Goal: Task Accomplishment & Management: Use online tool/utility

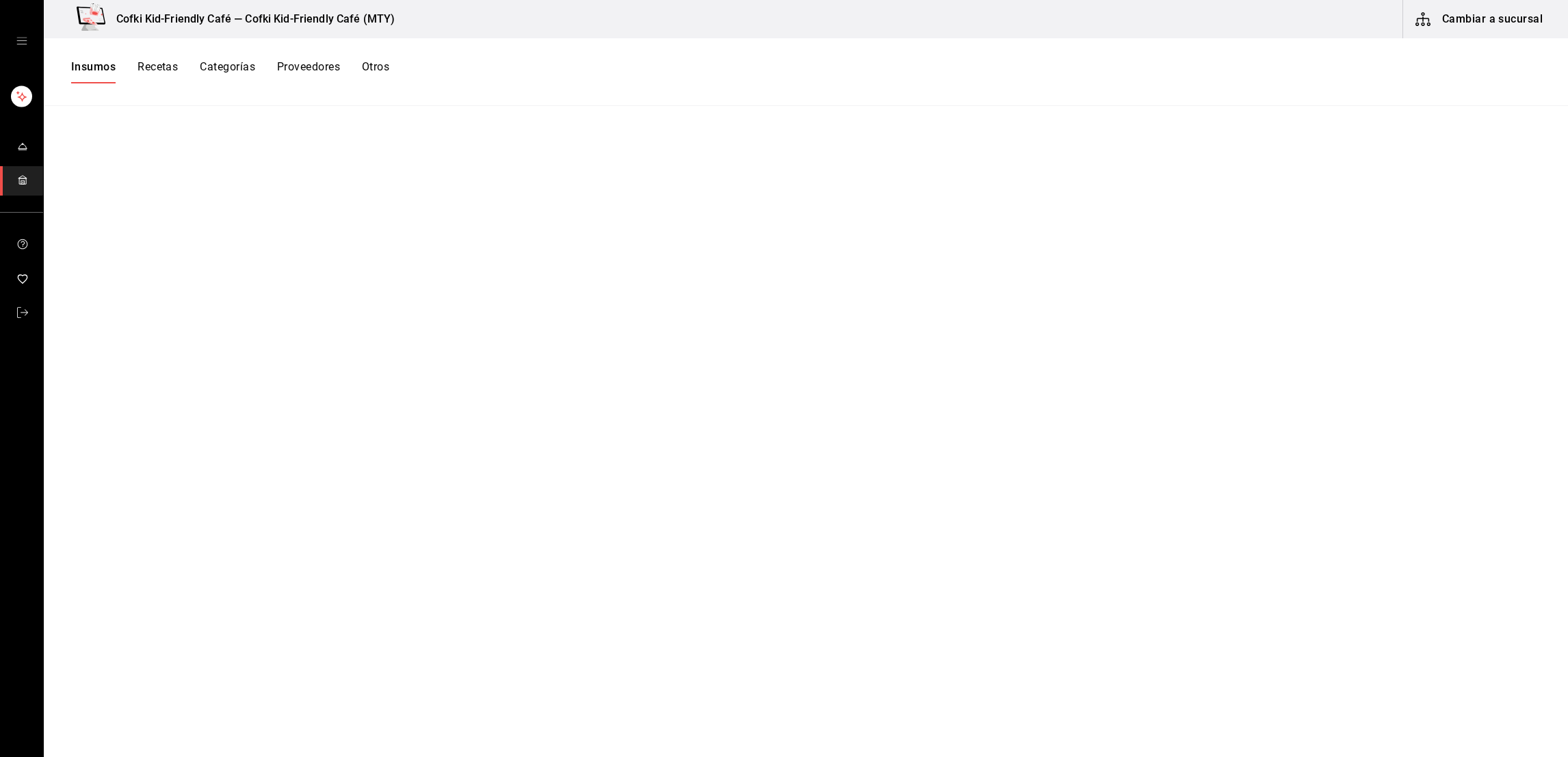
click at [162, 73] on button "Recetas" at bounding box center [158, 71] width 41 height 23
click at [97, 73] on button "Insumos" at bounding box center [93, 71] width 44 height 23
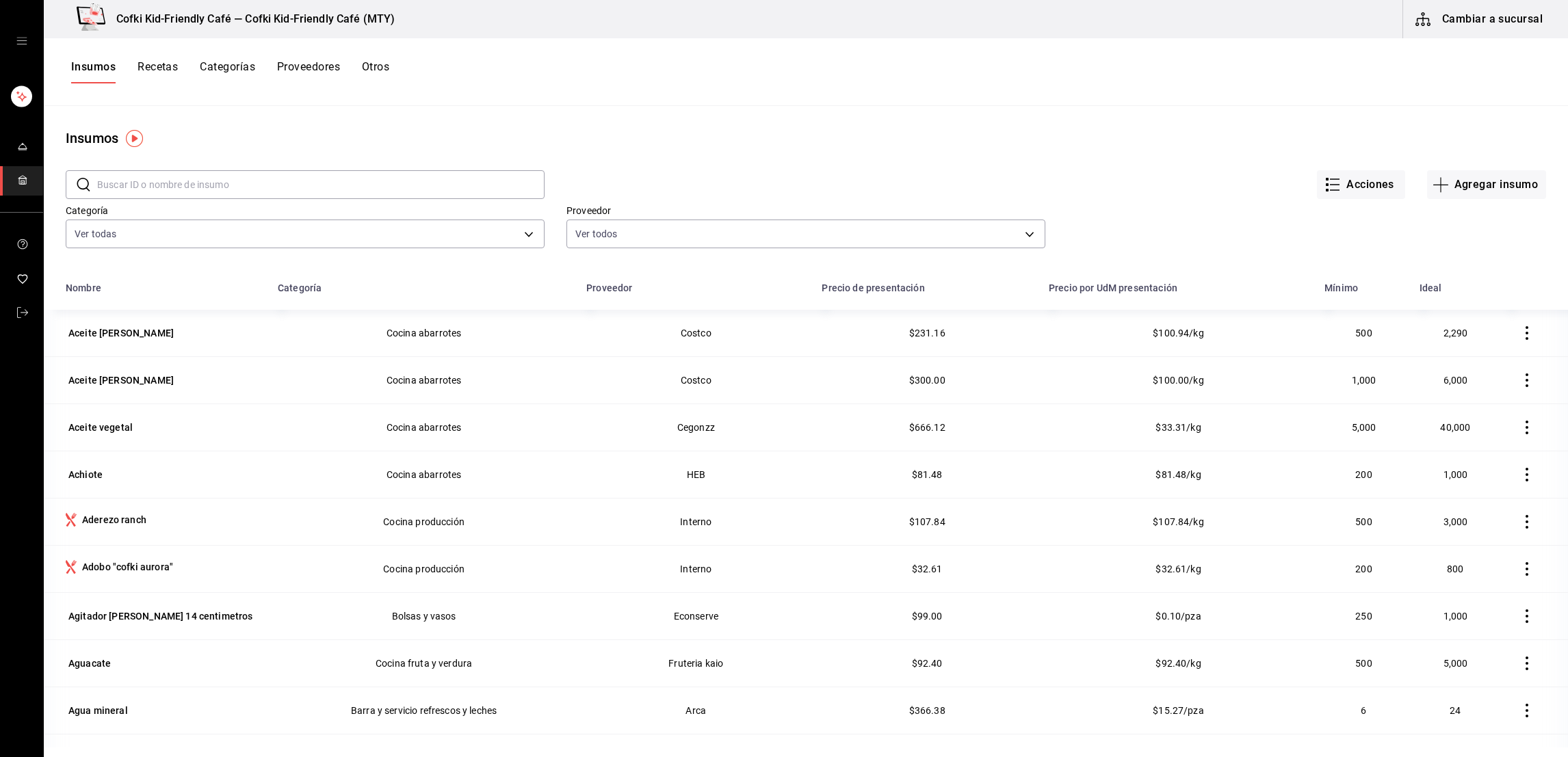
click at [1504, 27] on button "Cambiar a sucursal" at bounding box center [1480, 19] width 154 height 38
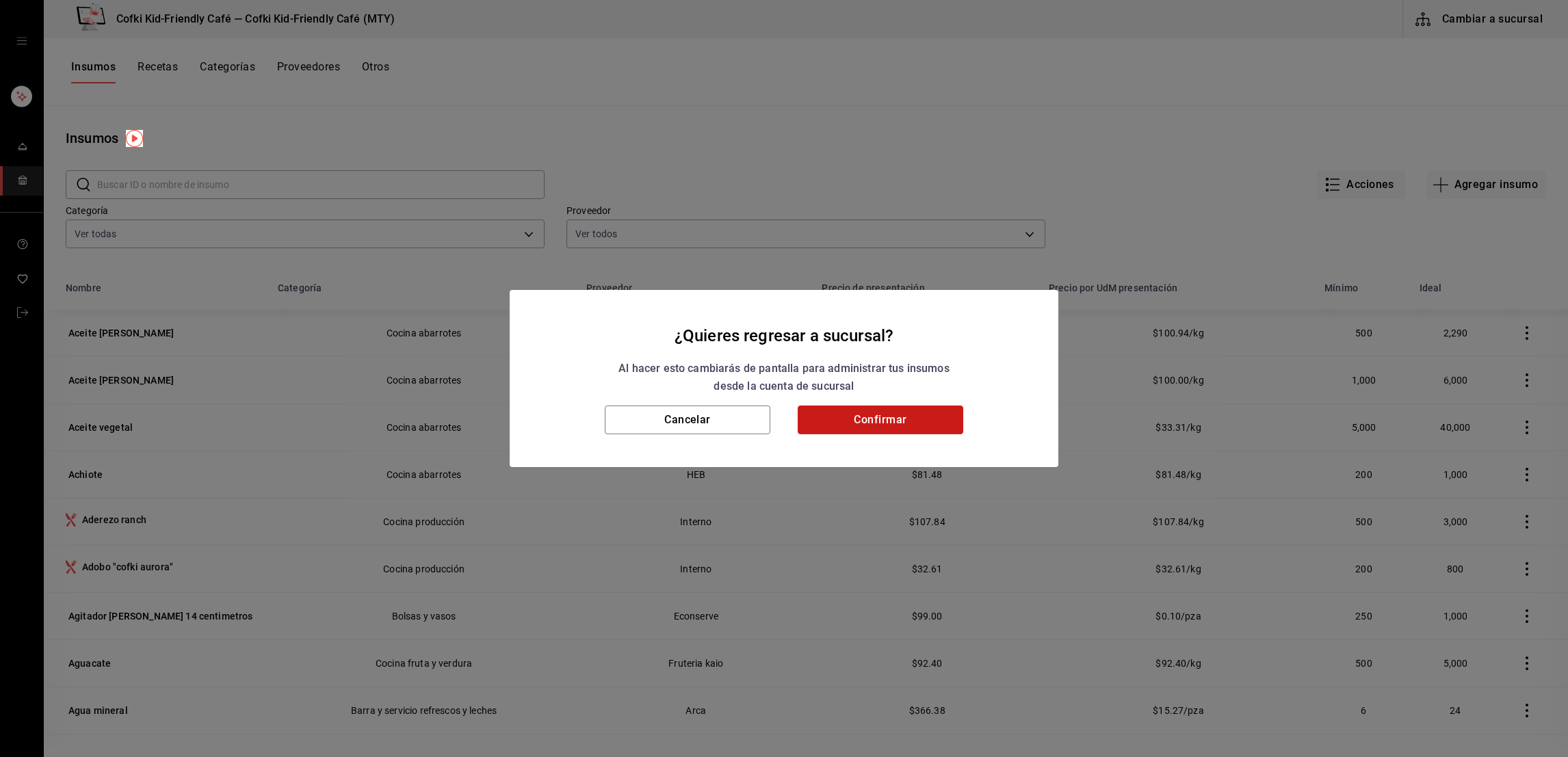
click at [897, 424] on button "Confirmar" at bounding box center [881, 420] width 165 height 29
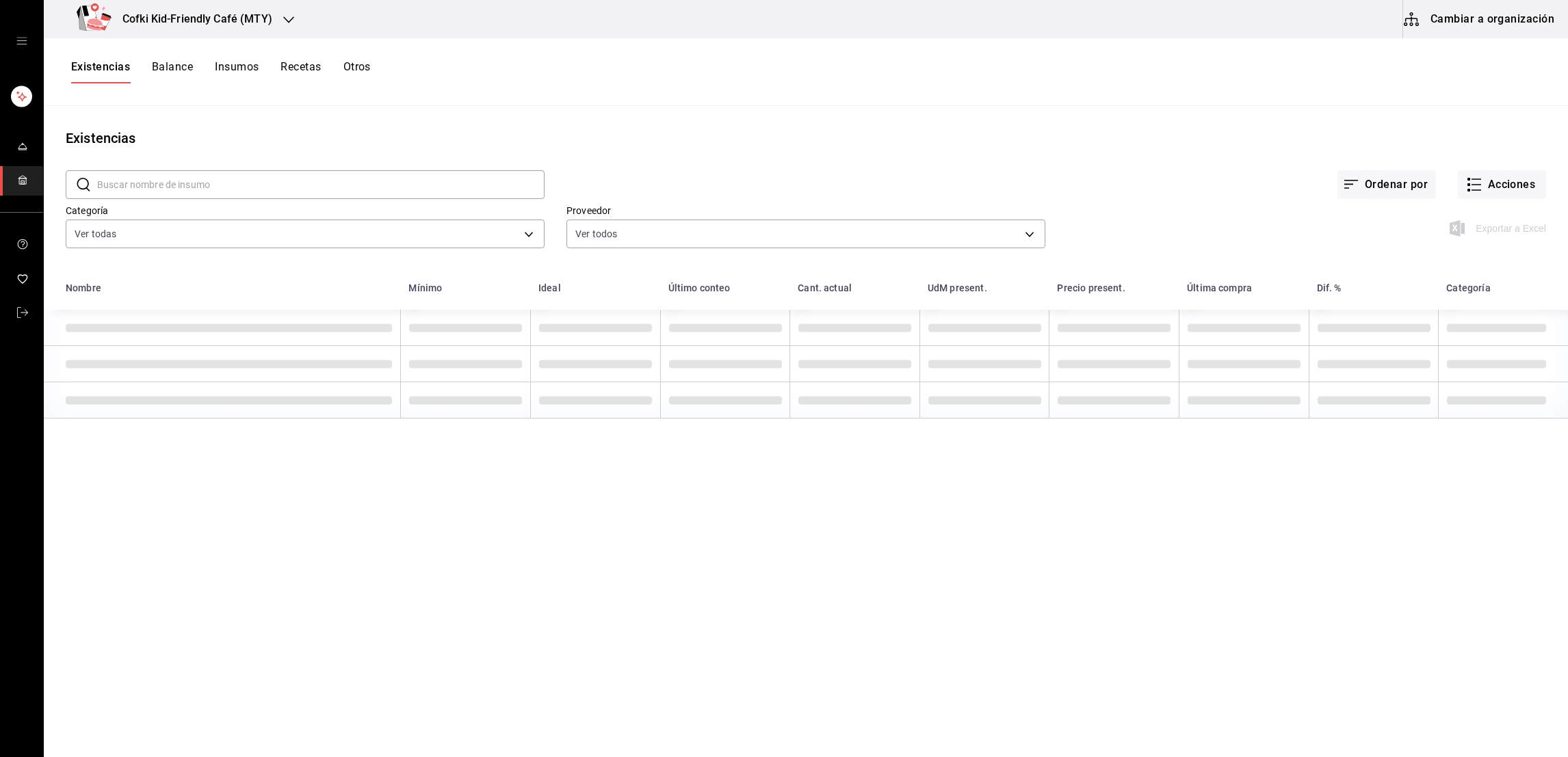
click at [19, 176] on icon "mailbox folders" at bounding box center [23, 179] width 11 height 11
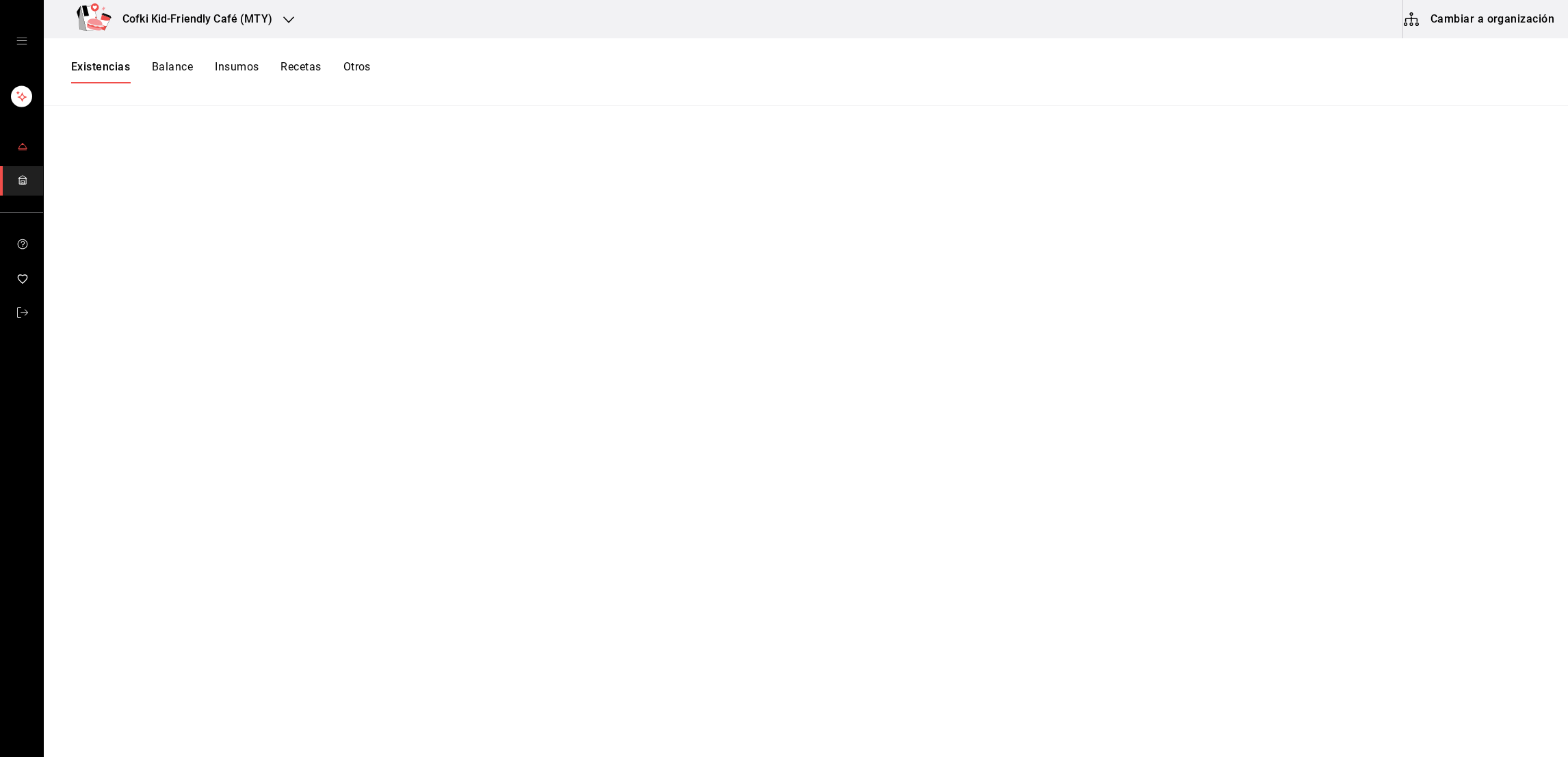
click at [28, 149] on link "mailbox folders" at bounding box center [21, 147] width 43 height 29
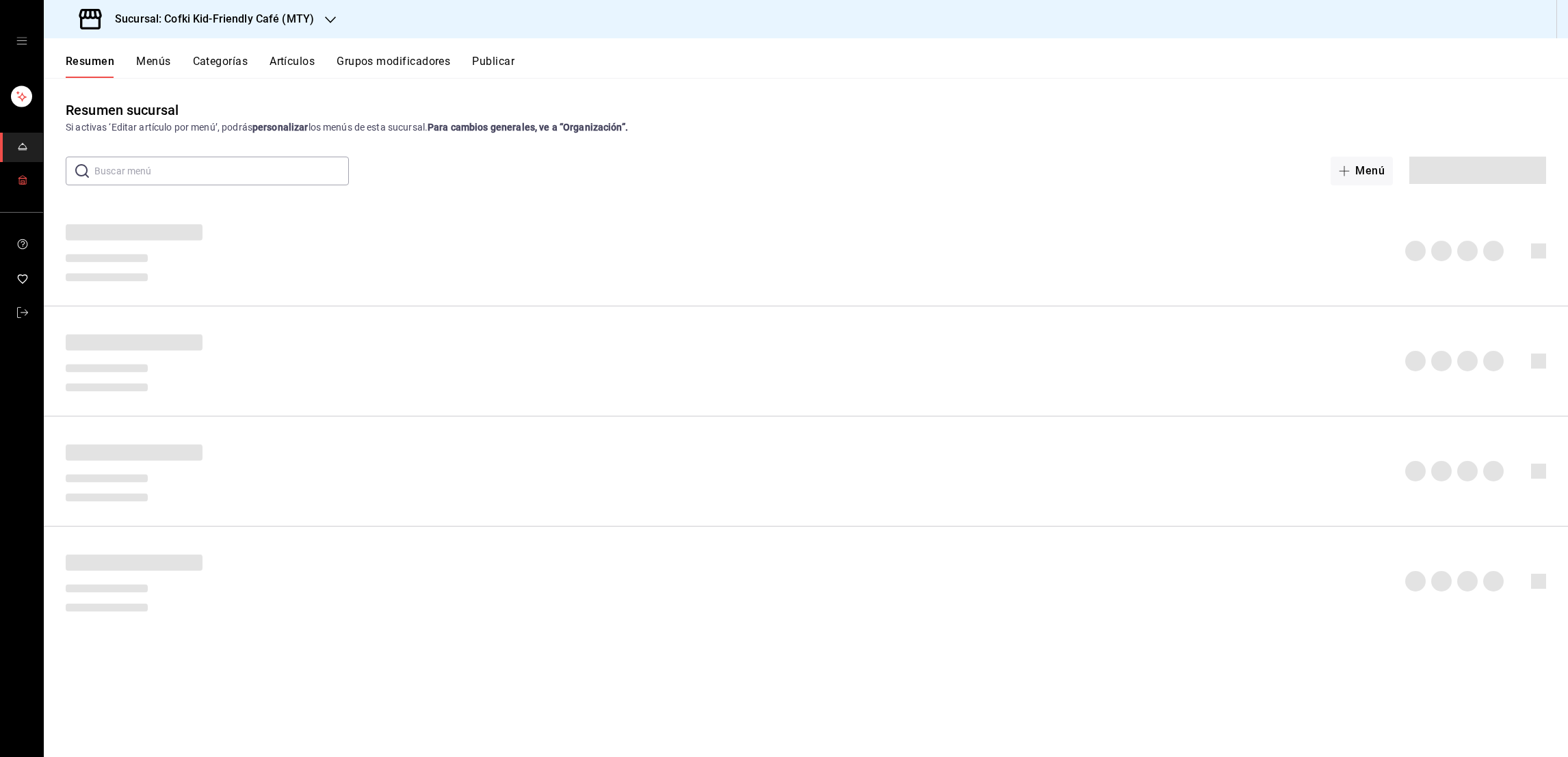
click at [26, 182] on rect "mailbox folders" at bounding box center [23, 181] width 7 height 5
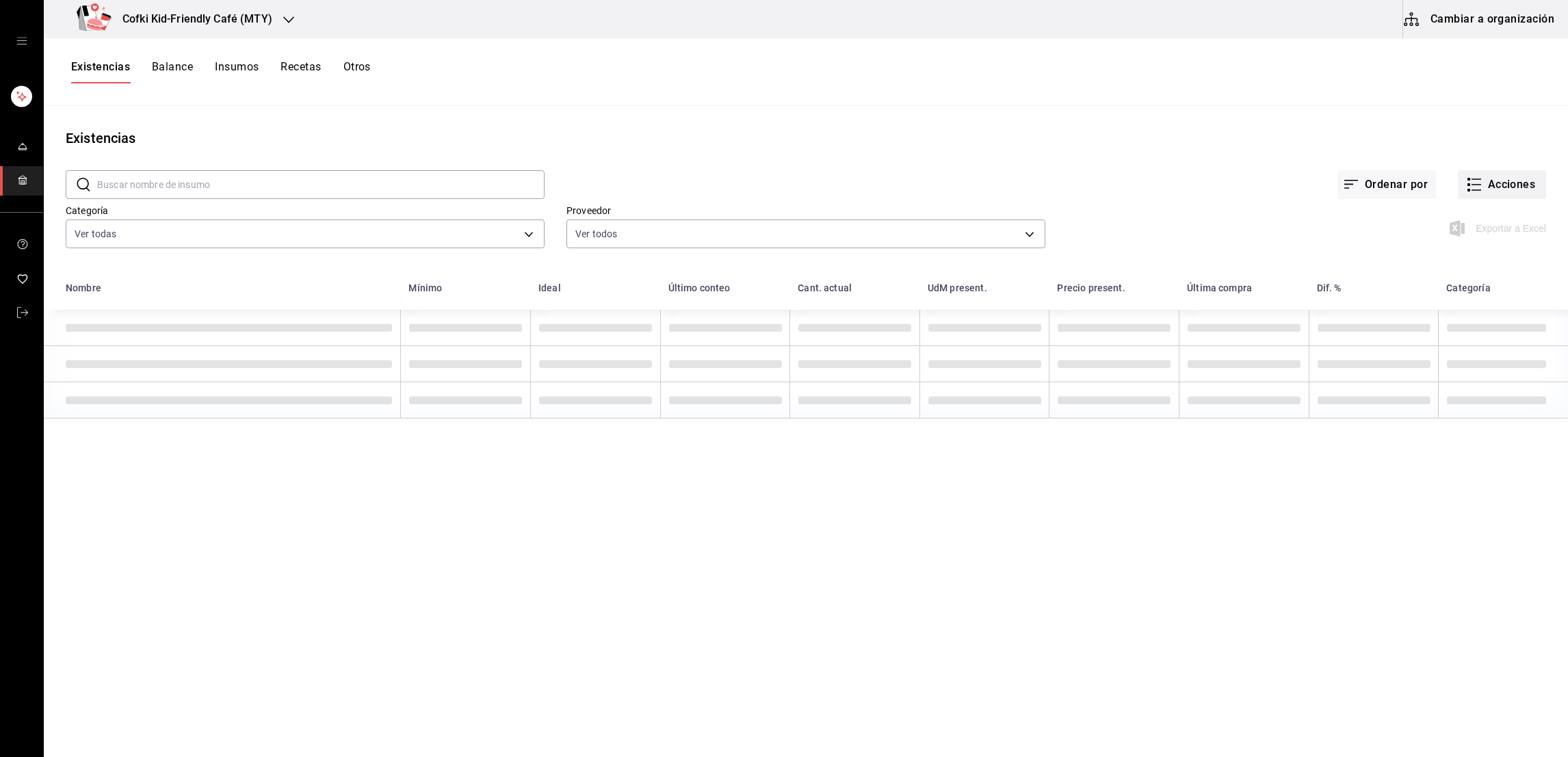
click at [1507, 184] on button "Acciones" at bounding box center [1502, 185] width 88 height 29
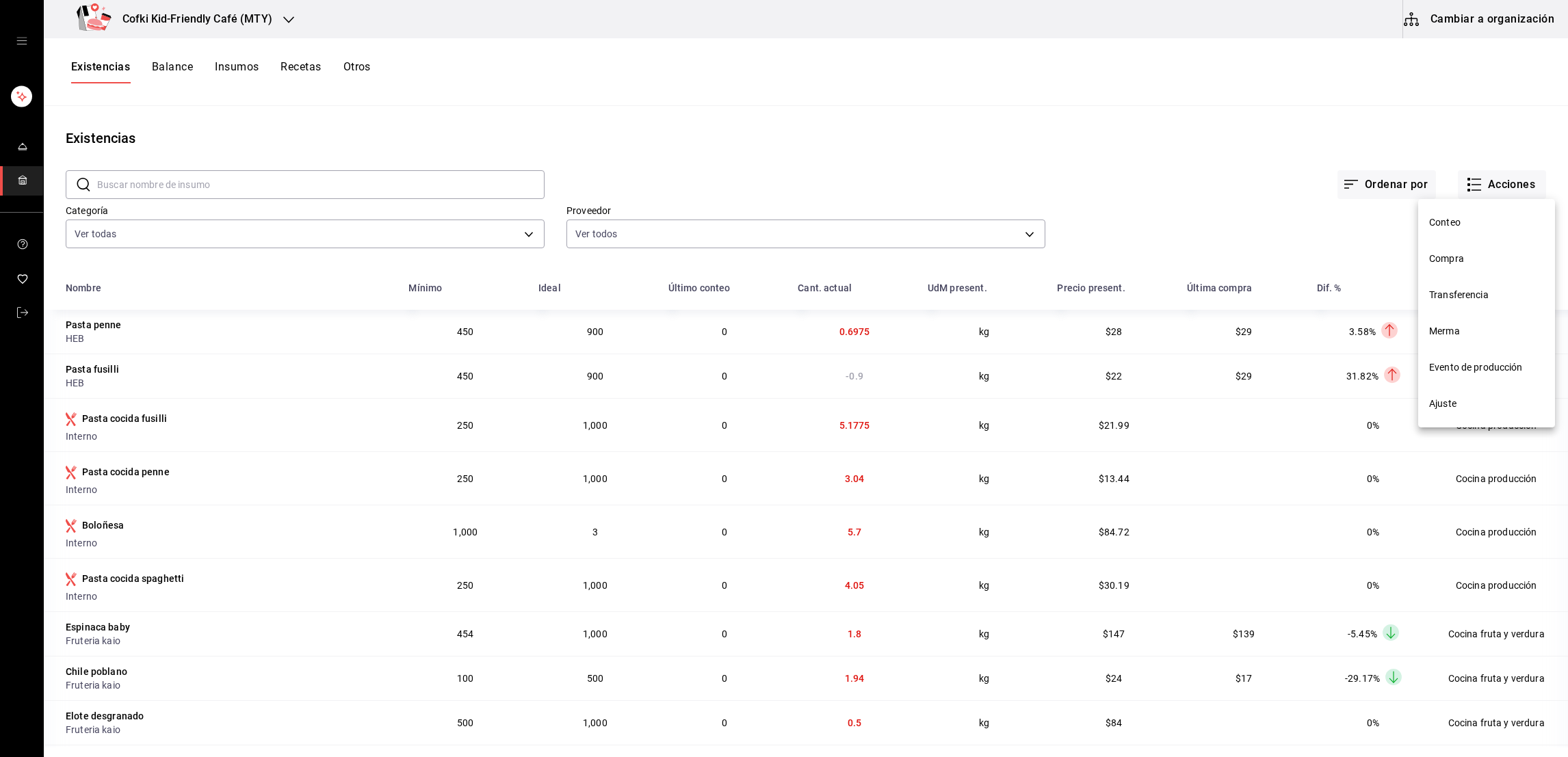
click at [1464, 222] on span "Conteo" at bounding box center [1487, 222] width 115 height 14
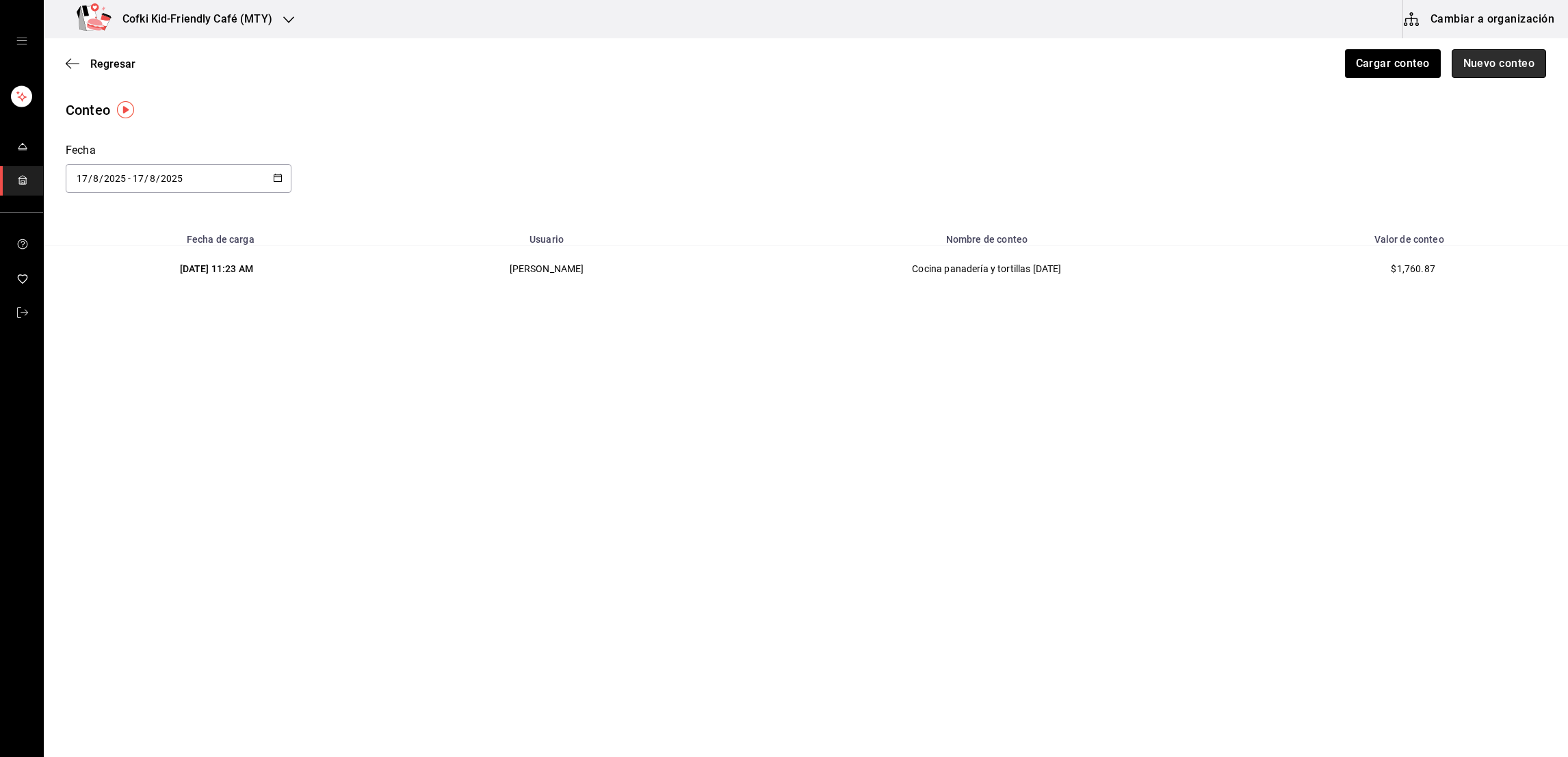
click at [1487, 70] on button "Nuevo conteo" at bounding box center [1500, 64] width 95 height 29
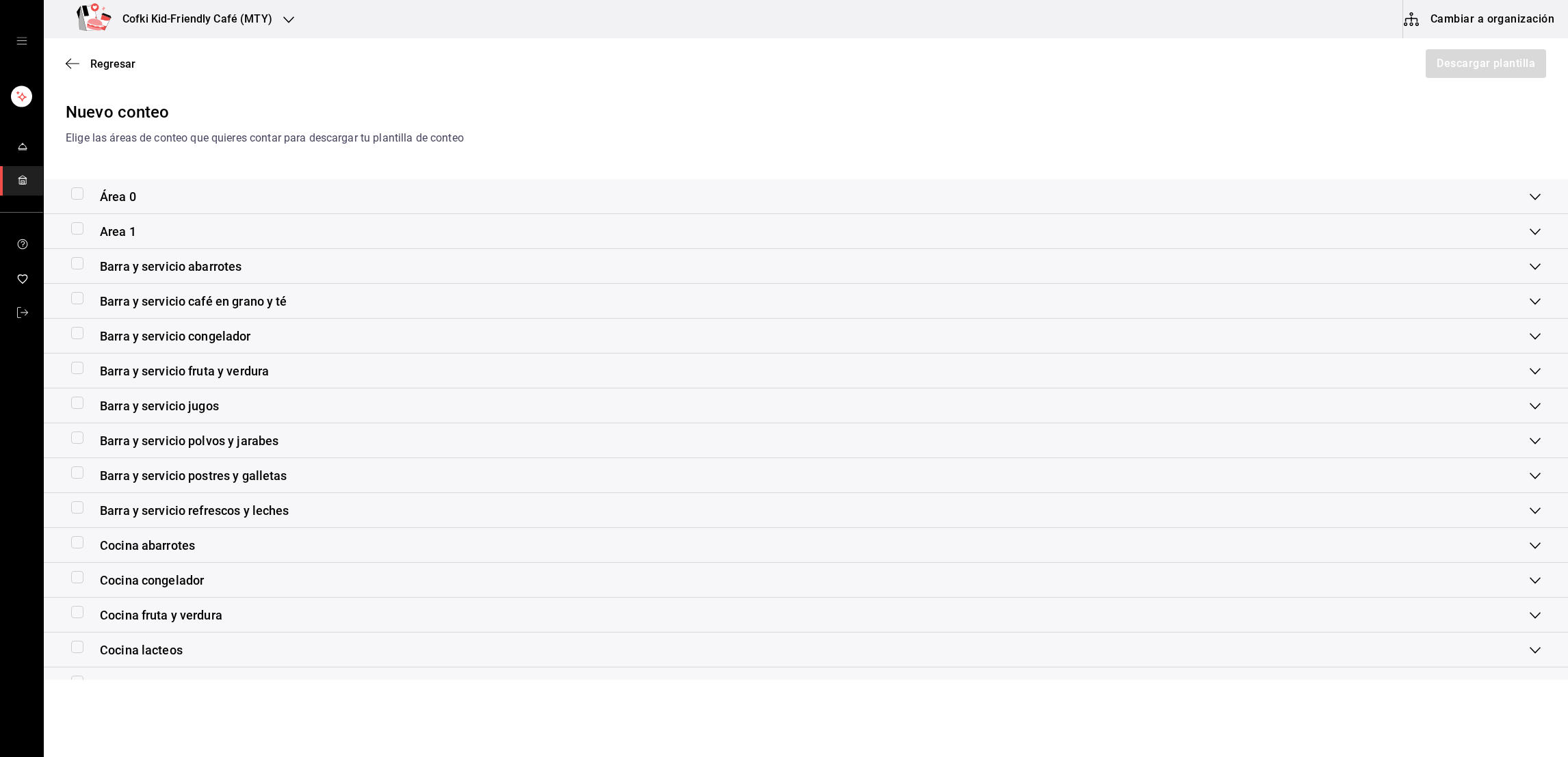
click at [77, 575] on input "checkbox" at bounding box center [77, 577] width 12 height 12
checkbox input "true"
click at [1492, 65] on button "Descargar plantilla" at bounding box center [1485, 64] width 122 height 29
click at [110, 61] on span "Regresar" at bounding box center [113, 64] width 45 height 13
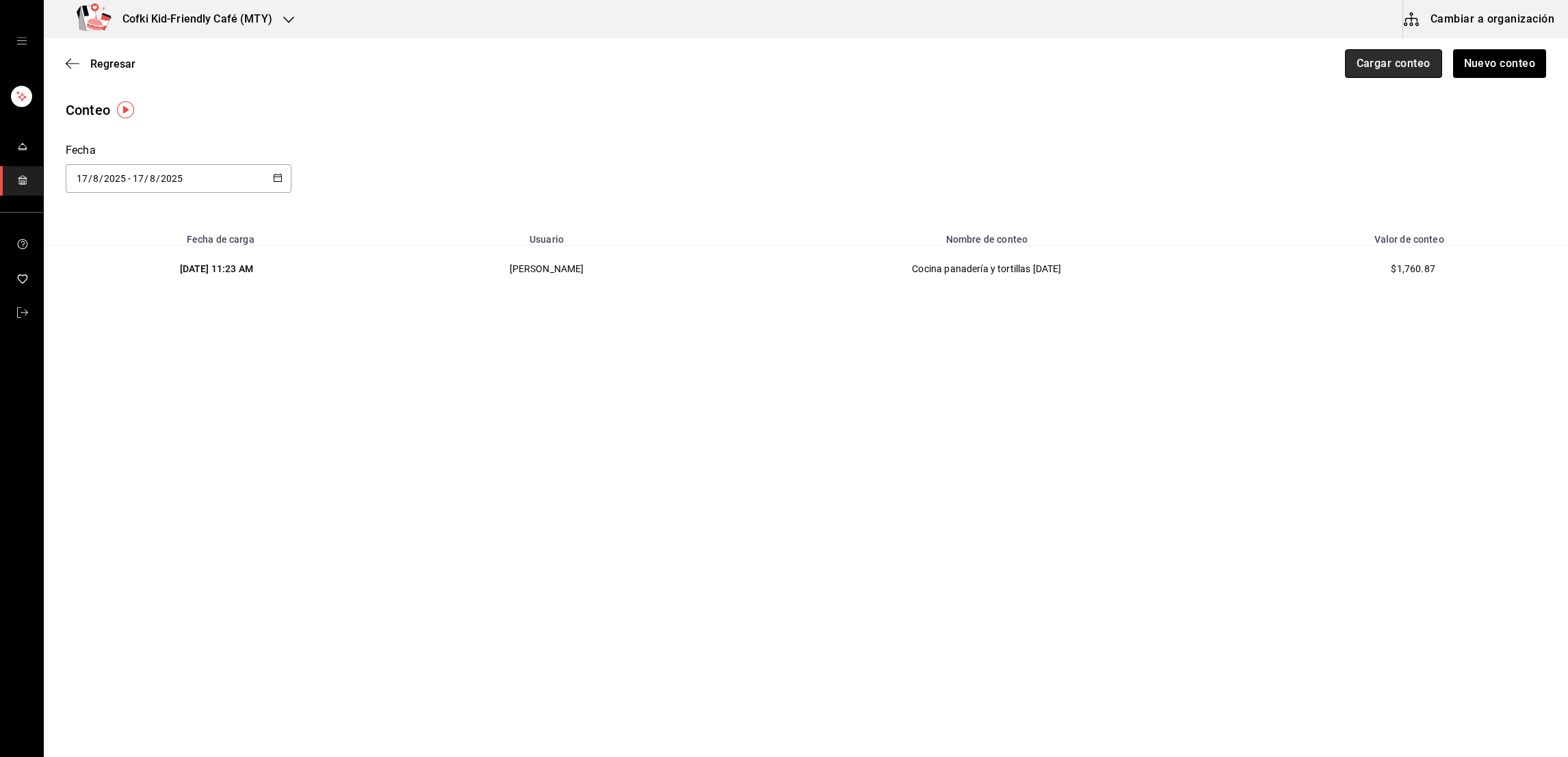
click at [1399, 69] on button "Cargar conteo" at bounding box center [1394, 64] width 97 height 29
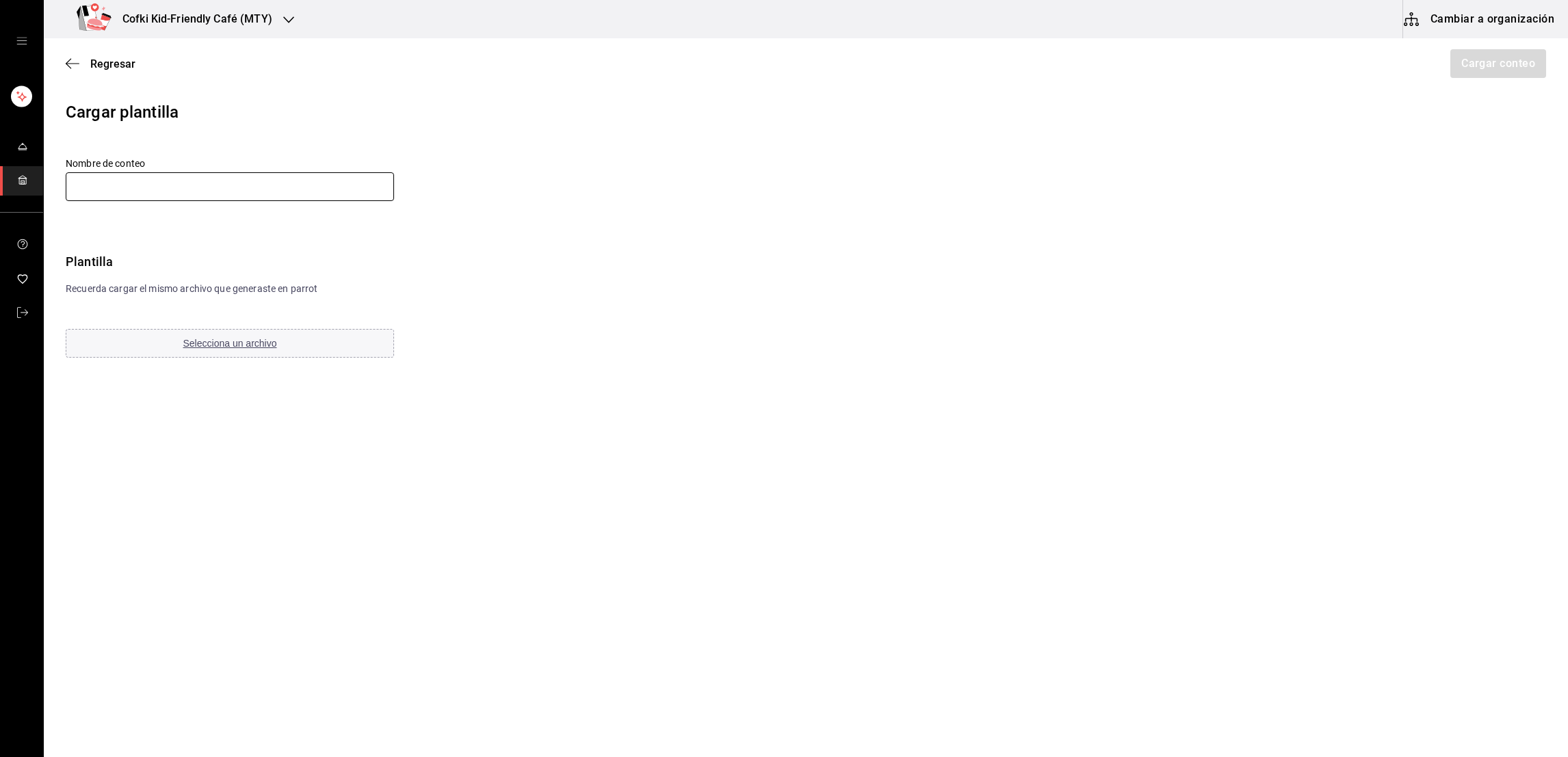
click at [310, 185] on input "text" at bounding box center [229, 187] width 328 height 29
type input "Cocina congelador [DATE]"
click at [236, 341] on span "Selecciona un archivo" at bounding box center [230, 343] width 94 height 11
click at [1504, 59] on button "Cargar conteo" at bounding box center [1497, 64] width 97 height 29
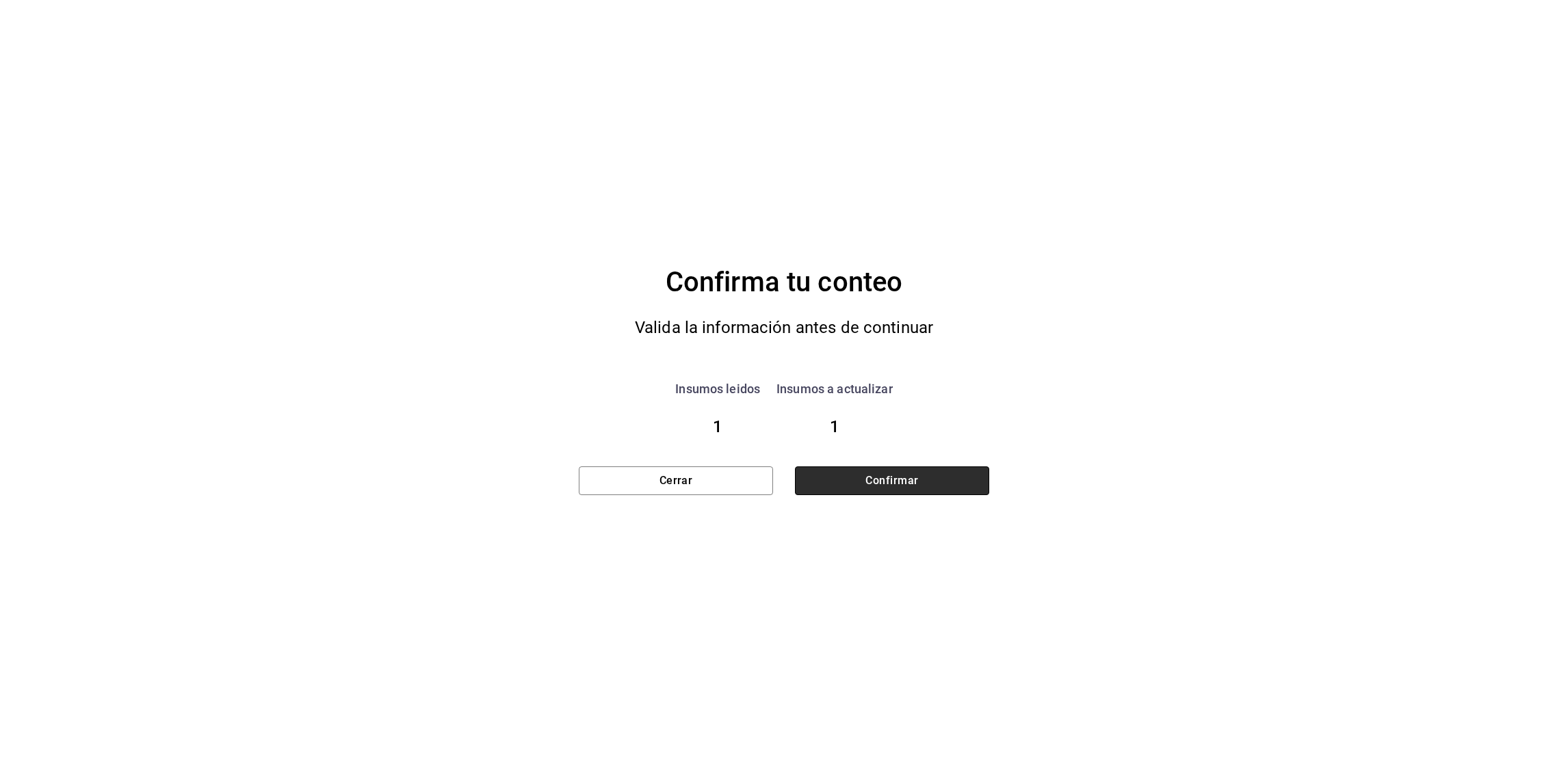
click at [801, 475] on button "Confirmar" at bounding box center [892, 481] width 195 height 29
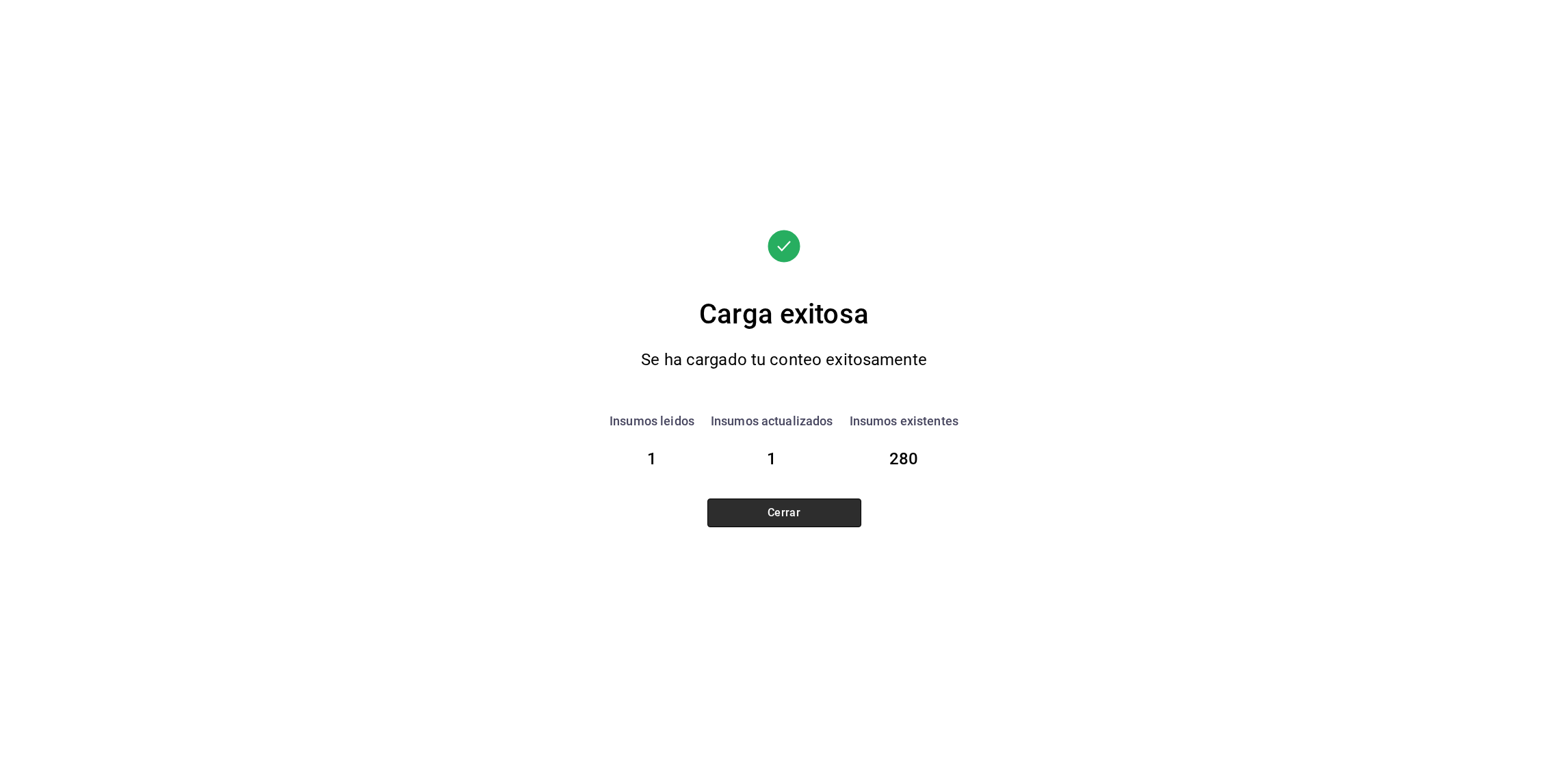
click at [792, 510] on button "Cerrar" at bounding box center [784, 513] width 154 height 29
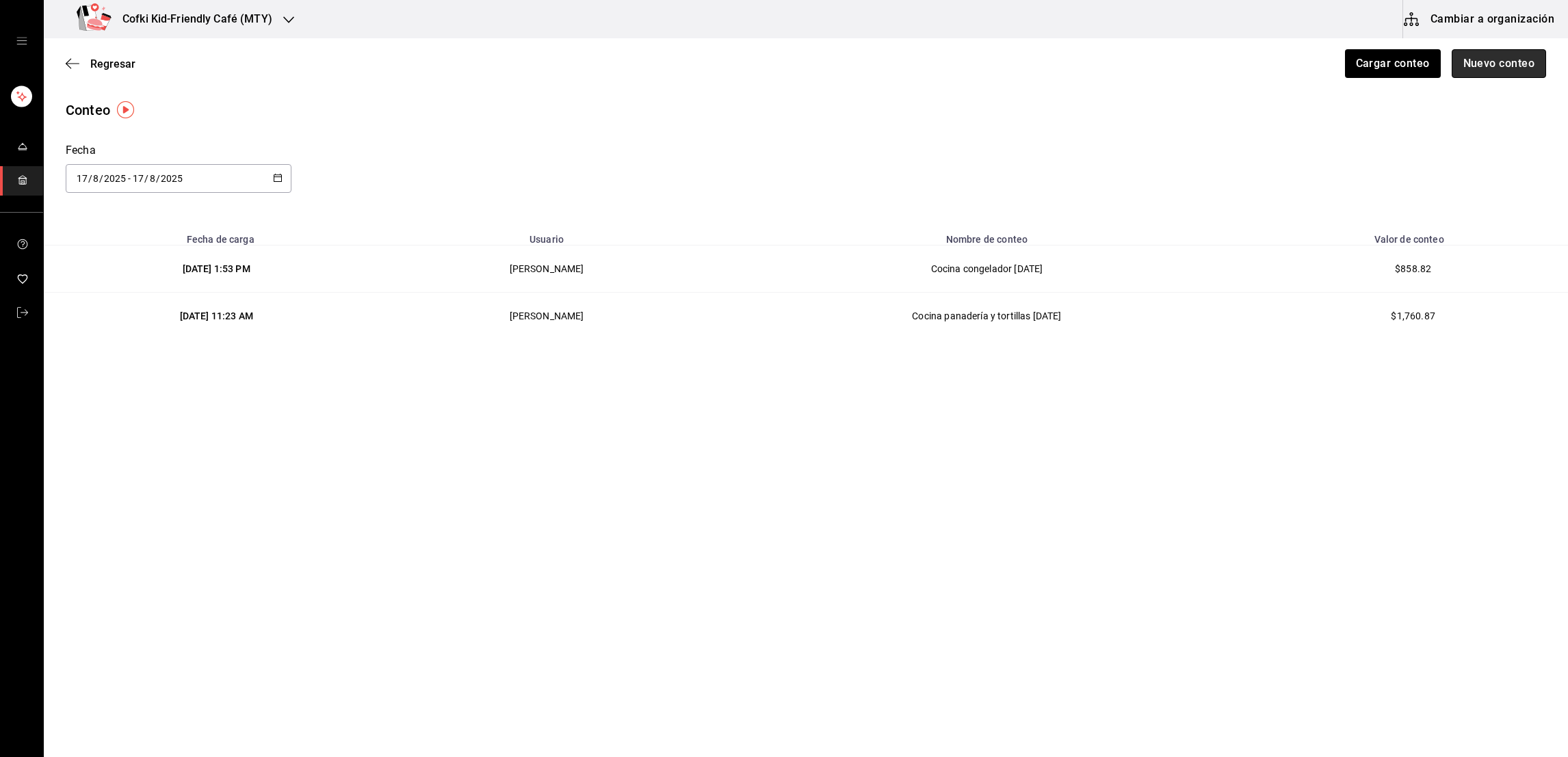
click at [1512, 59] on button "Nuevo conteo" at bounding box center [1500, 64] width 95 height 29
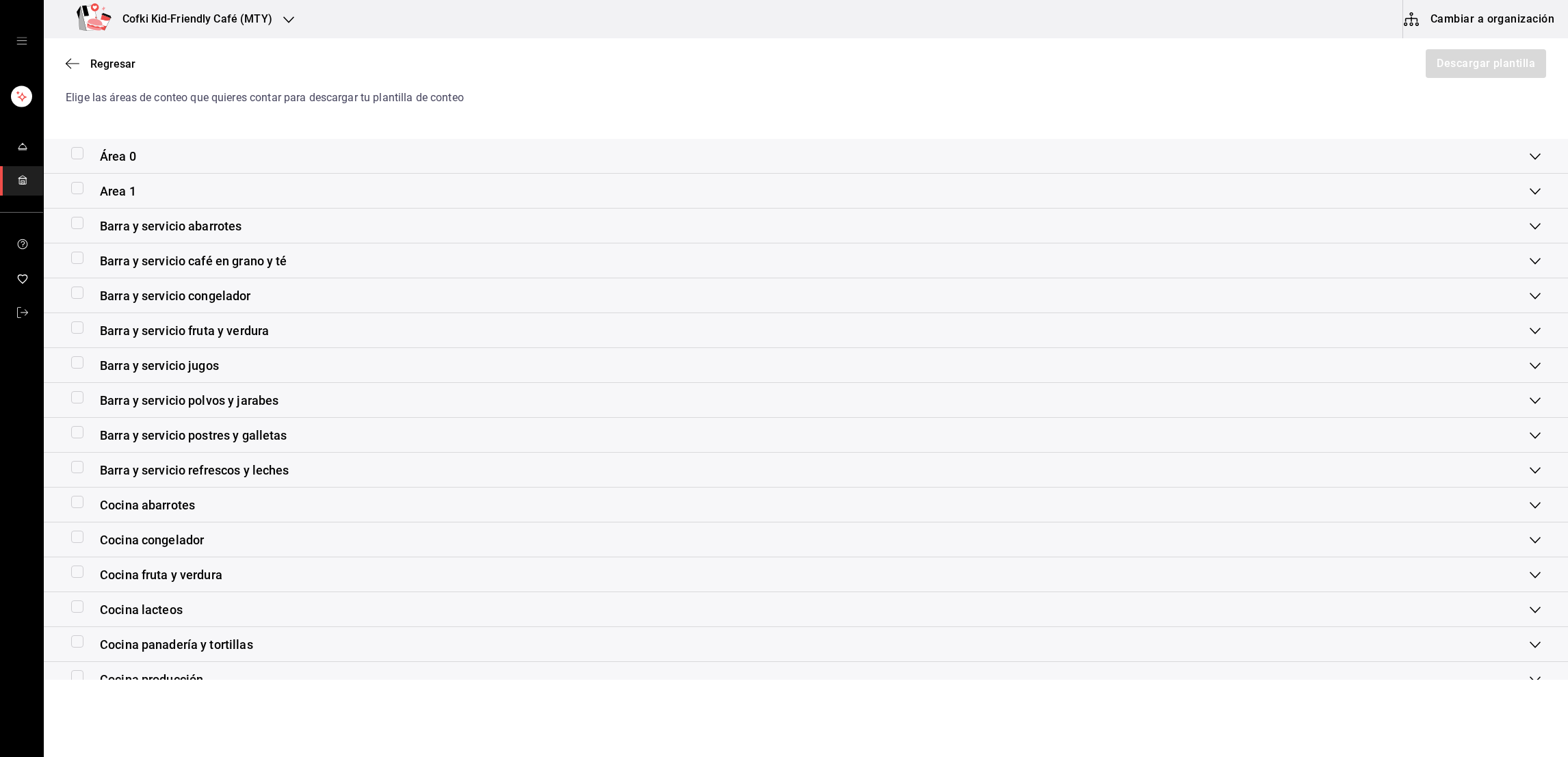
scroll to position [170, 0]
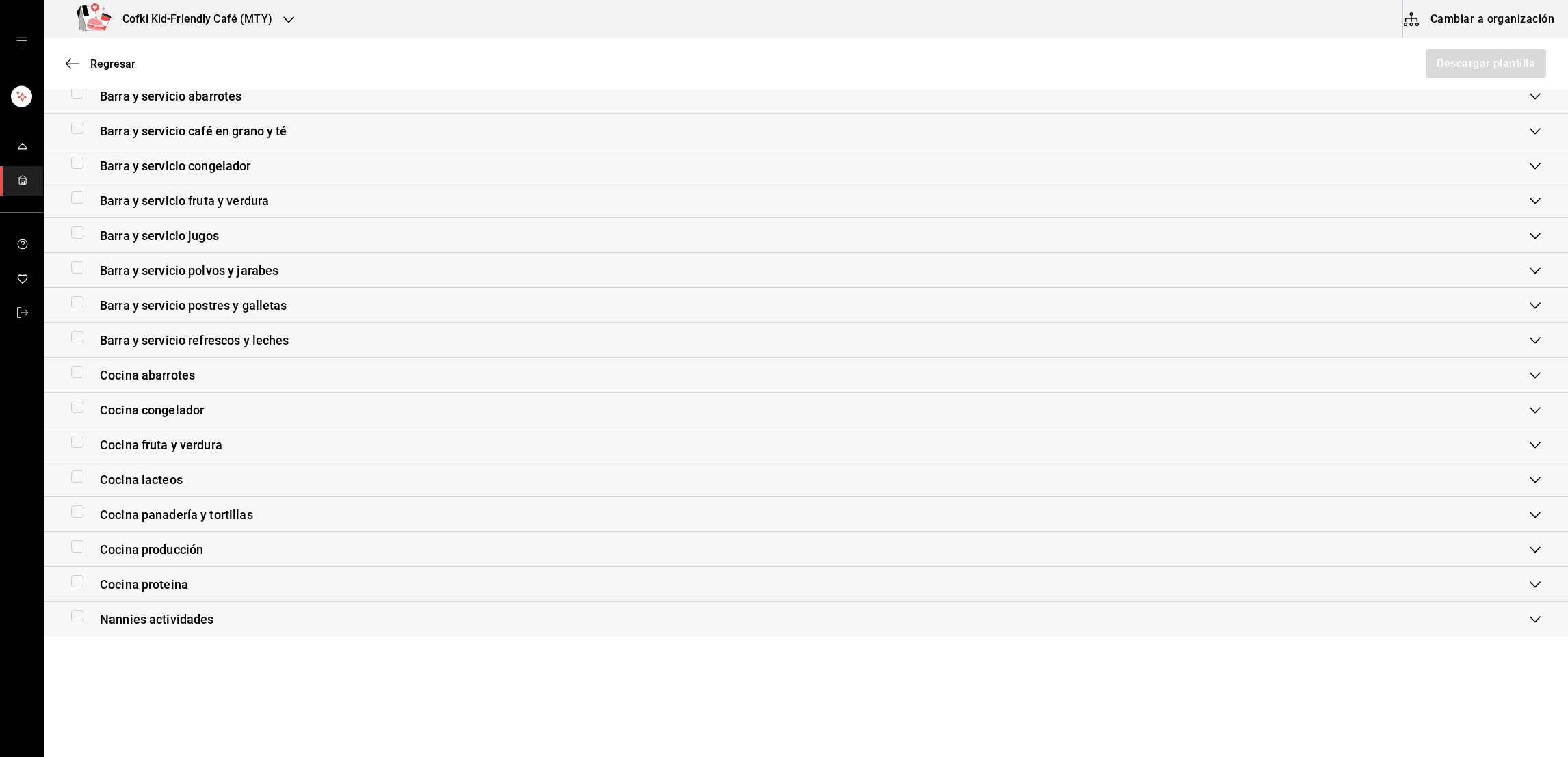
click at [75, 580] on input "checkbox" at bounding box center [77, 581] width 12 height 12
checkbox input "true"
click at [1487, 71] on button "Descargar plantilla" at bounding box center [1485, 64] width 122 height 29
click at [100, 63] on span "Regresar" at bounding box center [113, 64] width 45 height 13
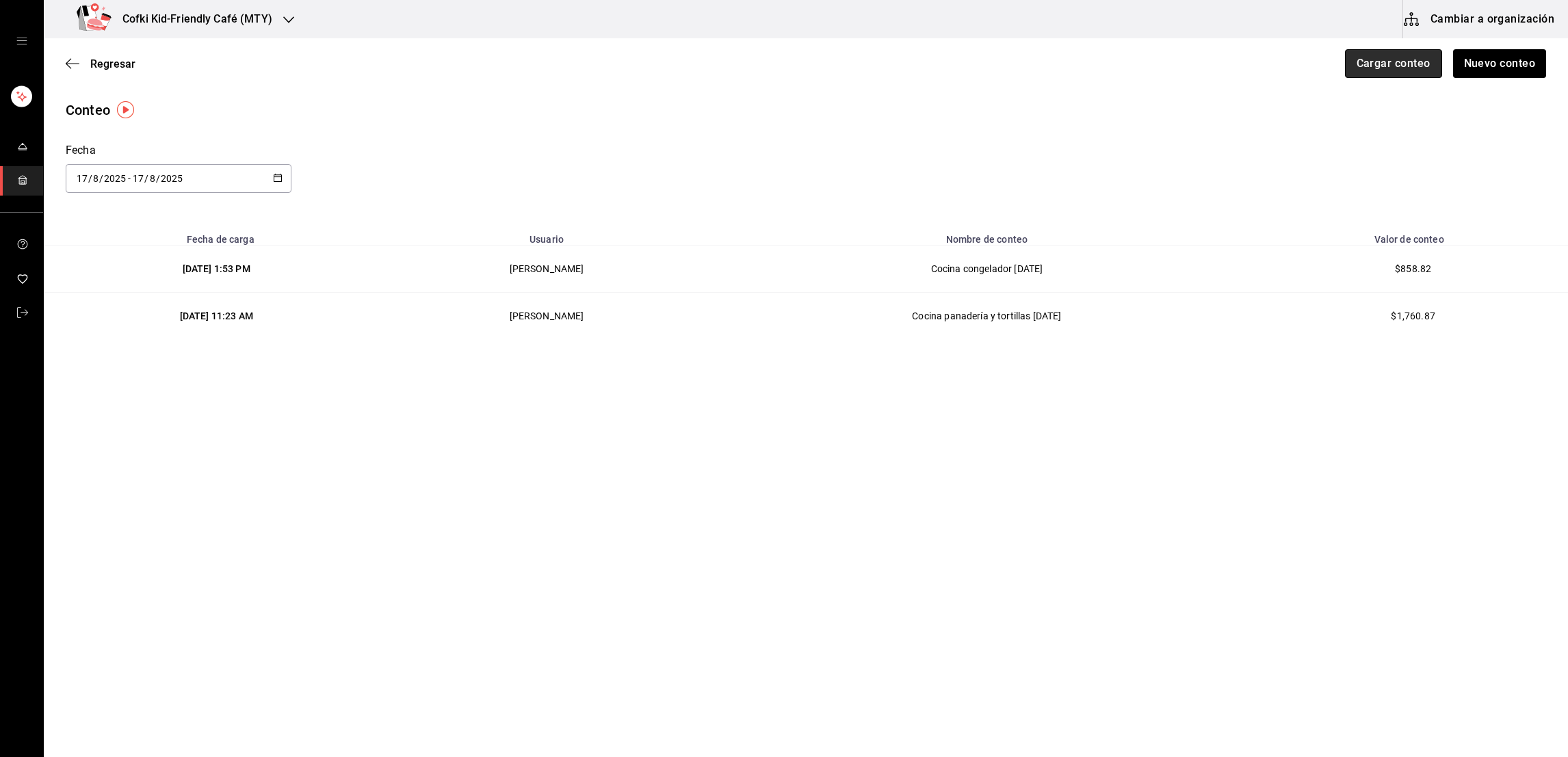
click at [1384, 63] on button "Cargar conteo" at bounding box center [1394, 64] width 97 height 29
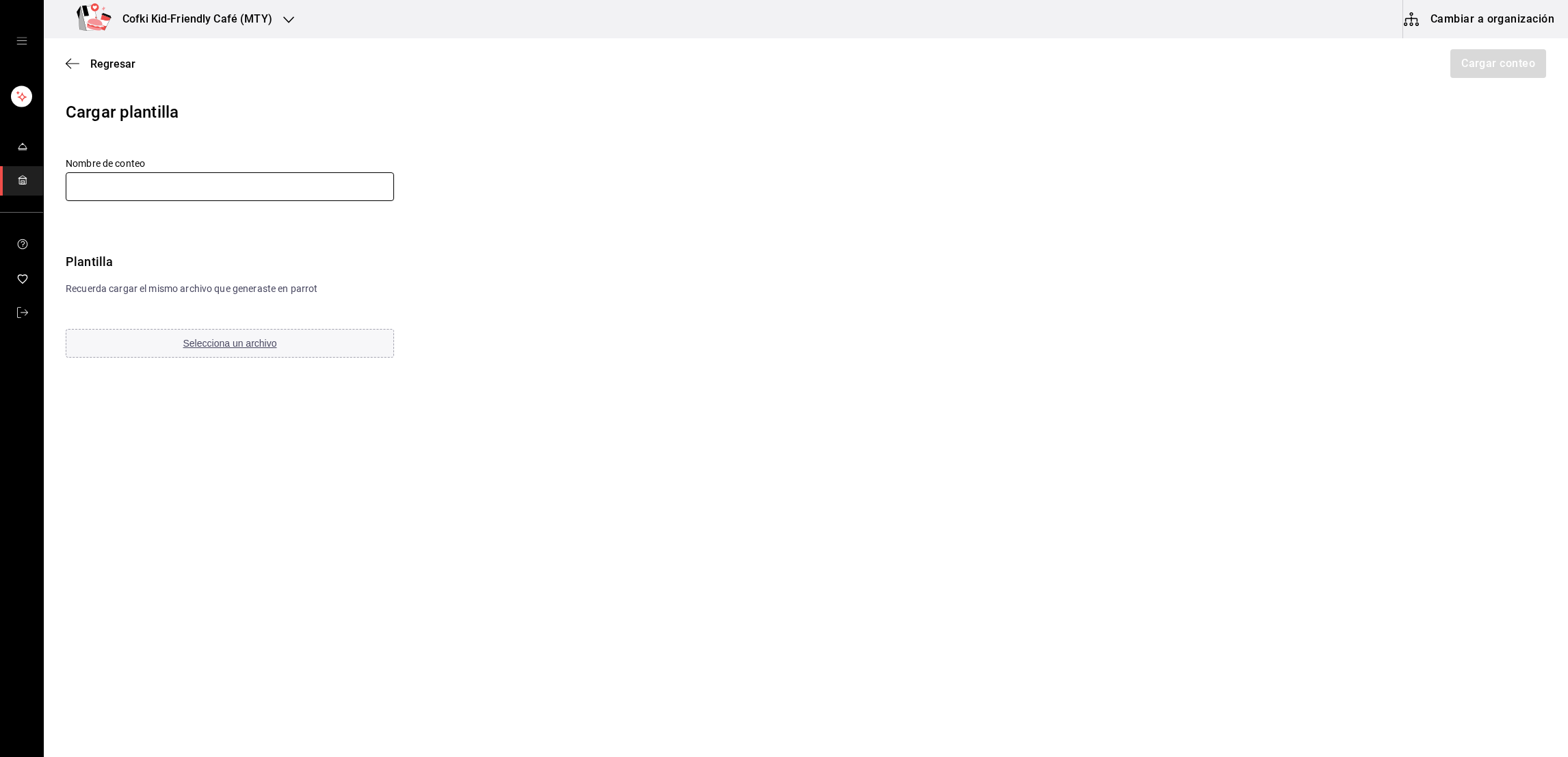
click at [368, 182] on input "text" at bounding box center [229, 187] width 328 height 29
type input "Cocina proteína [DATE]"
click at [225, 343] on span "Selecciona un archivo" at bounding box center [230, 343] width 94 height 11
click at [1503, 74] on button "Cargar conteo" at bounding box center [1497, 64] width 97 height 29
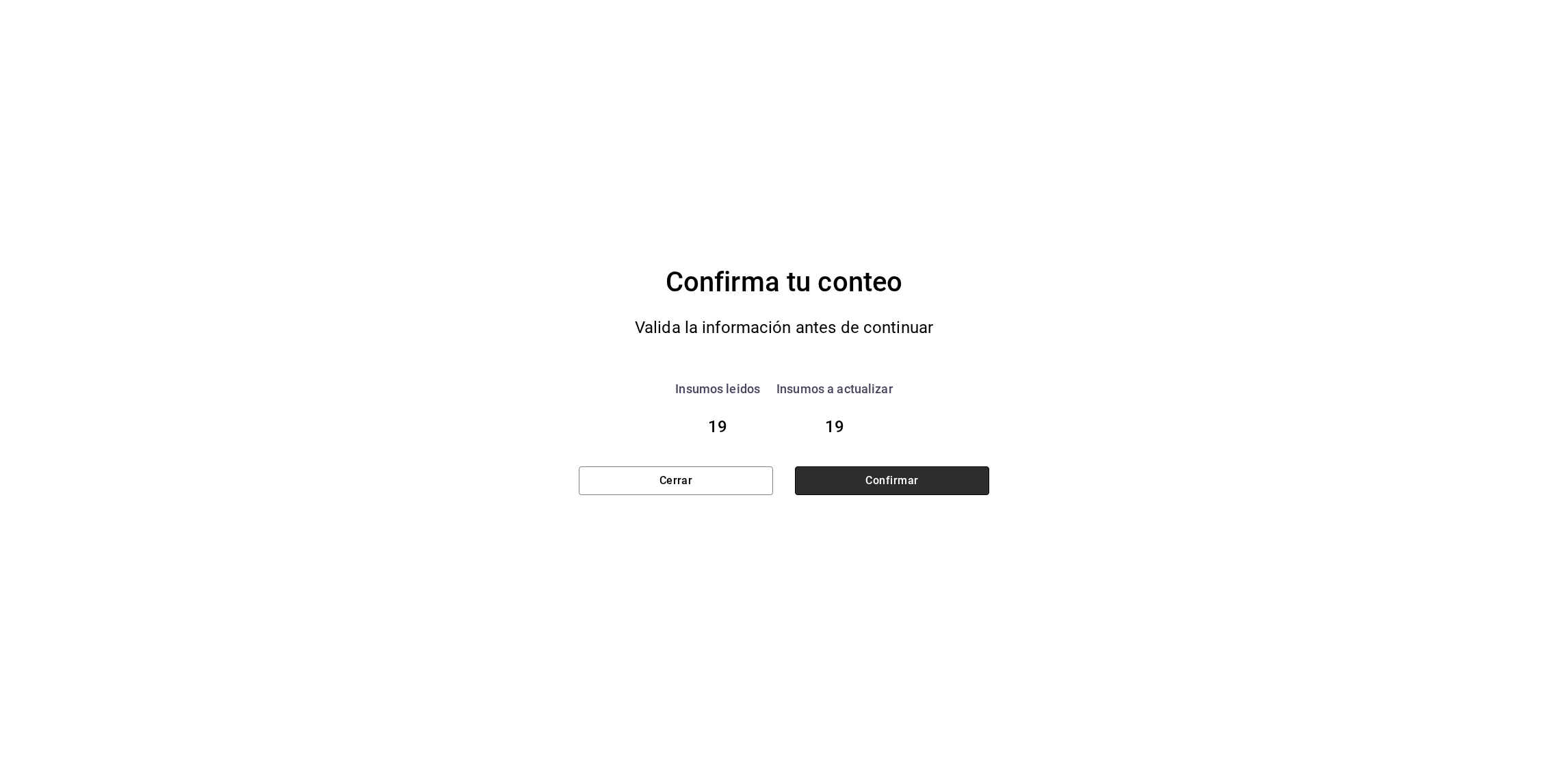
click at [847, 483] on button "Confirmar" at bounding box center [892, 481] width 195 height 29
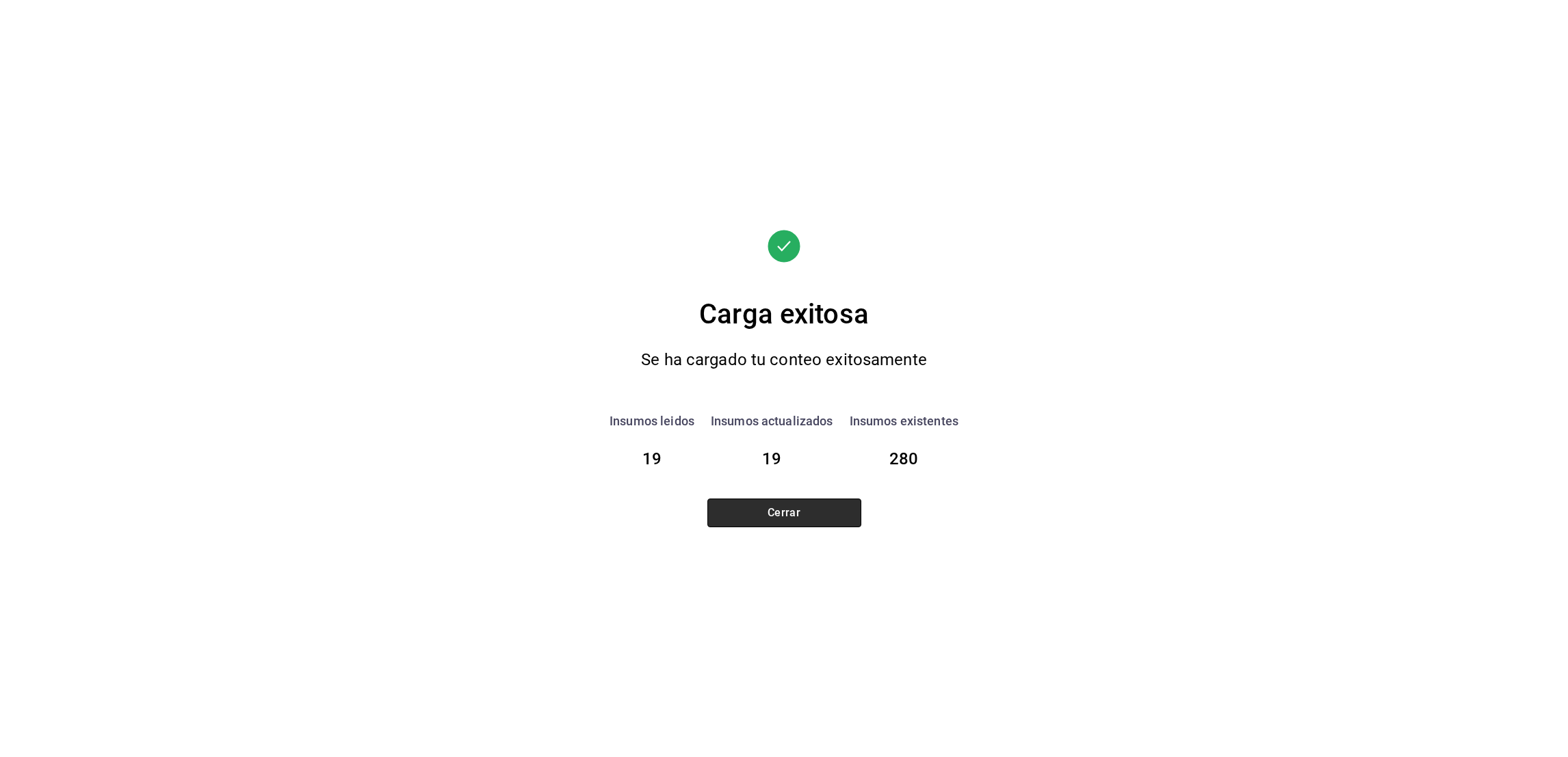
click at [777, 525] on button "Cerrar" at bounding box center [784, 513] width 154 height 29
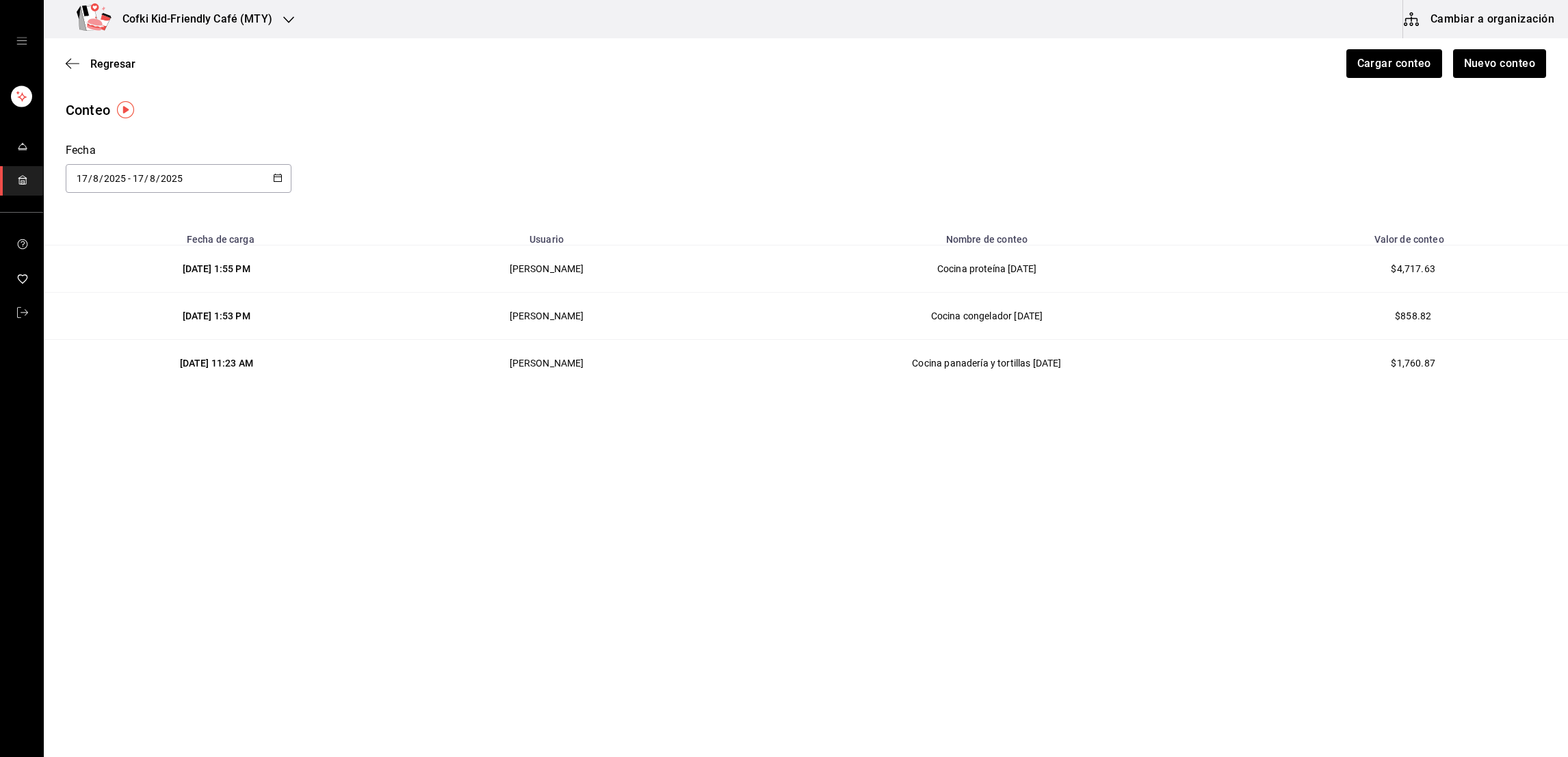
click at [777, 525] on main "Regresar Cargar conteo Nuevo conteo Conteo Fecha [DATE] [DATE] - [DATE] [DATE] …" at bounding box center [805, 359] width 1524 height 641
click at [1475, 68] on button "Nuevo conteo" at bounding box center [1500, 64] width 95 height 29
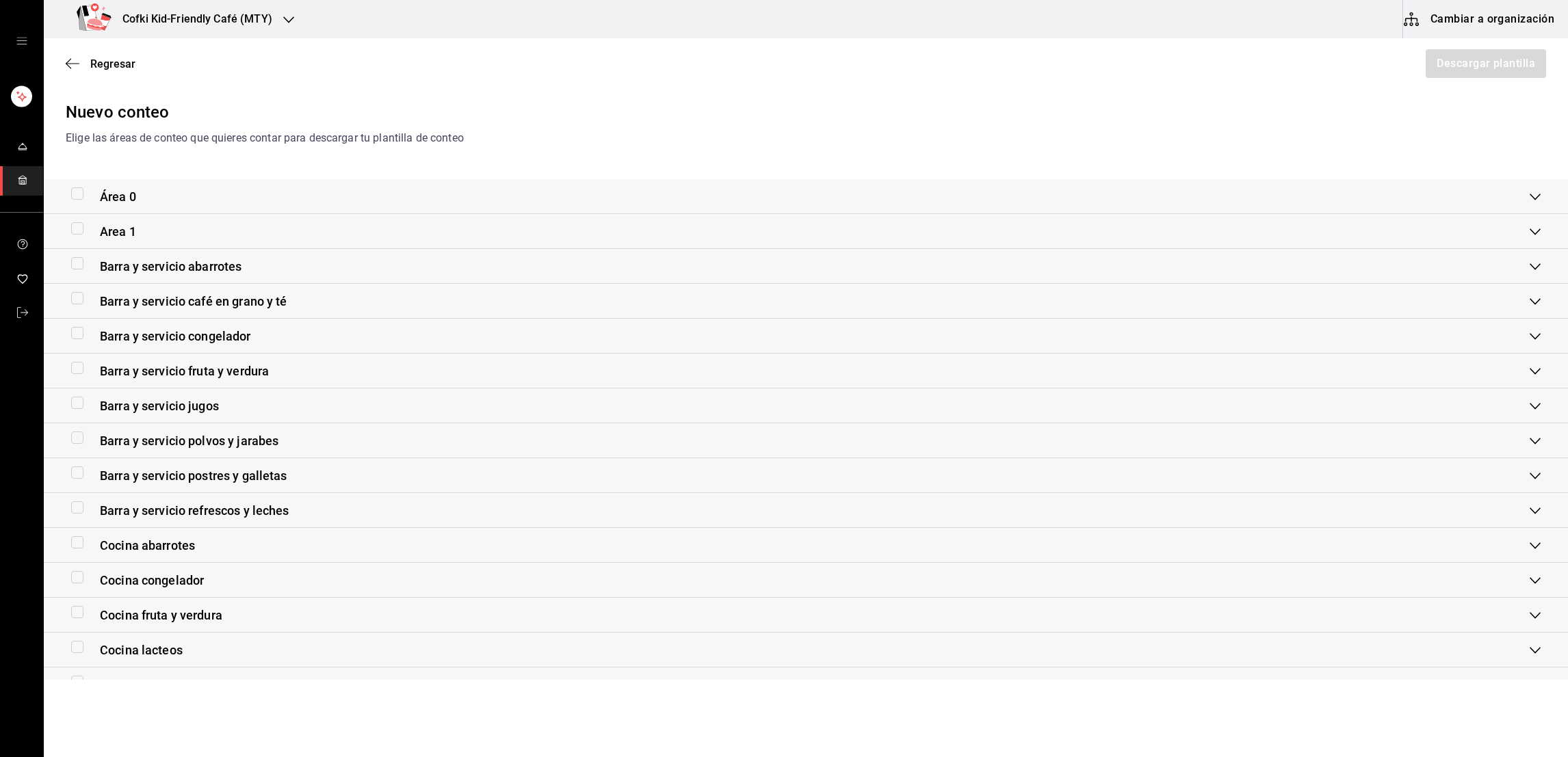
click at [75, 650] on input "checkbox" at bounding box center [77, 647] width 12 height 12
checkbox input "true"
click at [1497, 18] on button "Cambiar a organización" at bounding box center [1480, 19] width 154 height 38
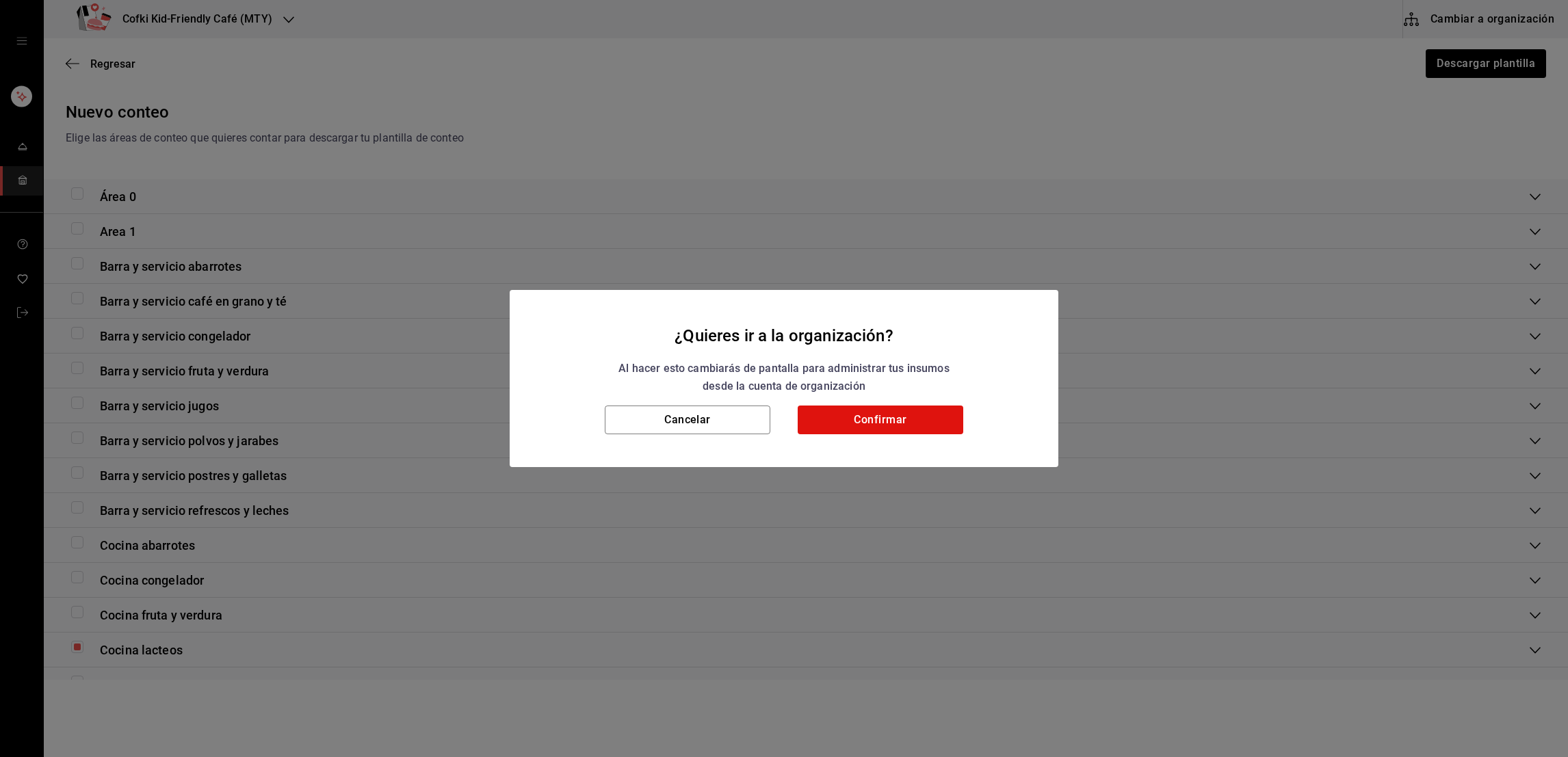
click at [1292, 142] on div "¿Quieres ir a la organización? Al hacer esto cambiarás de pantalla para adminis…" at bounding box center [784, 378] width 1568 height 757
click at [667, 403] on h2 "¿Quieres ir a la organización? Al hacer esto cambiarás de pantalla para adminis…" at bounding box center [784, 348] width 548 height 116
click at [674, 419] on button "Cancelar" at bounding box center [687, 420] width 165 height 29
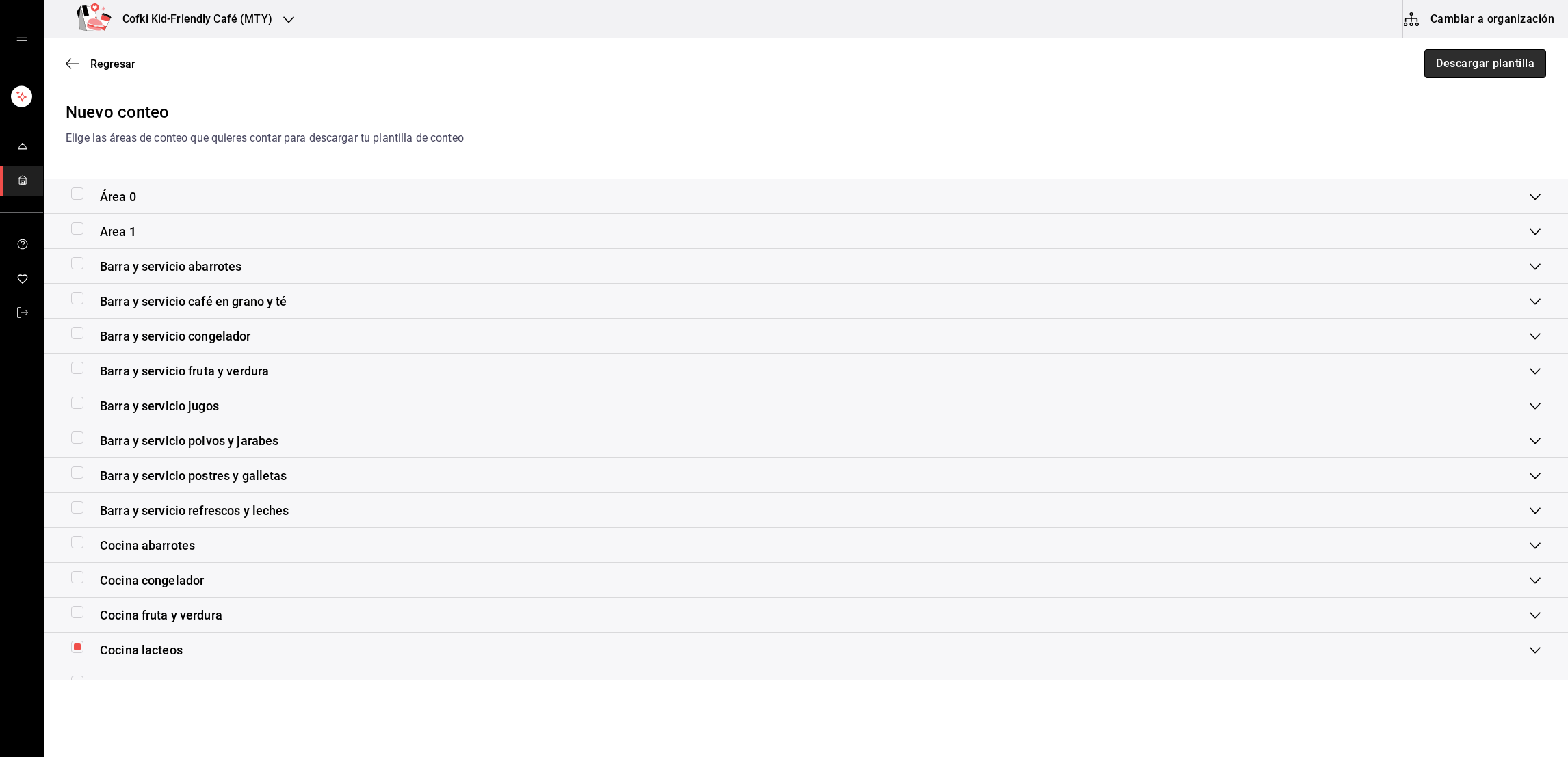
click at [1424, 58] on button "Descargar plantilla" at bounding box center [1485, 64] width 122 height 29
click at [1040, 104] on div "Nuevo conteo" at bounding box center [805, 112] width 1481 height 25
click at [131, 62] on span "Regresar" at bounding box center [113, 64] width 45 height 13
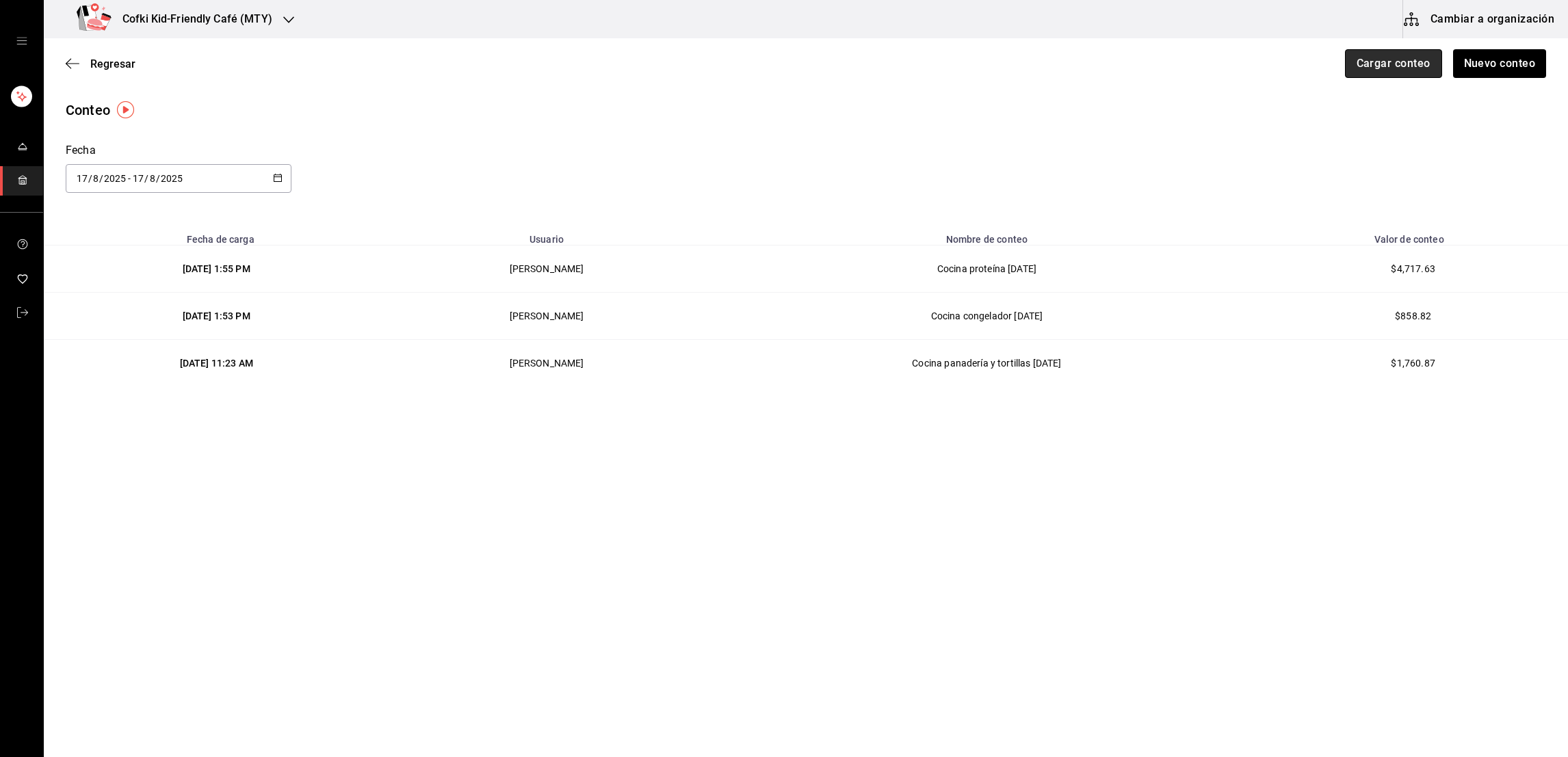
click at [1398, 65] on button "Cargar conteo" at bounding box center [1394, 64] width 97 height 29
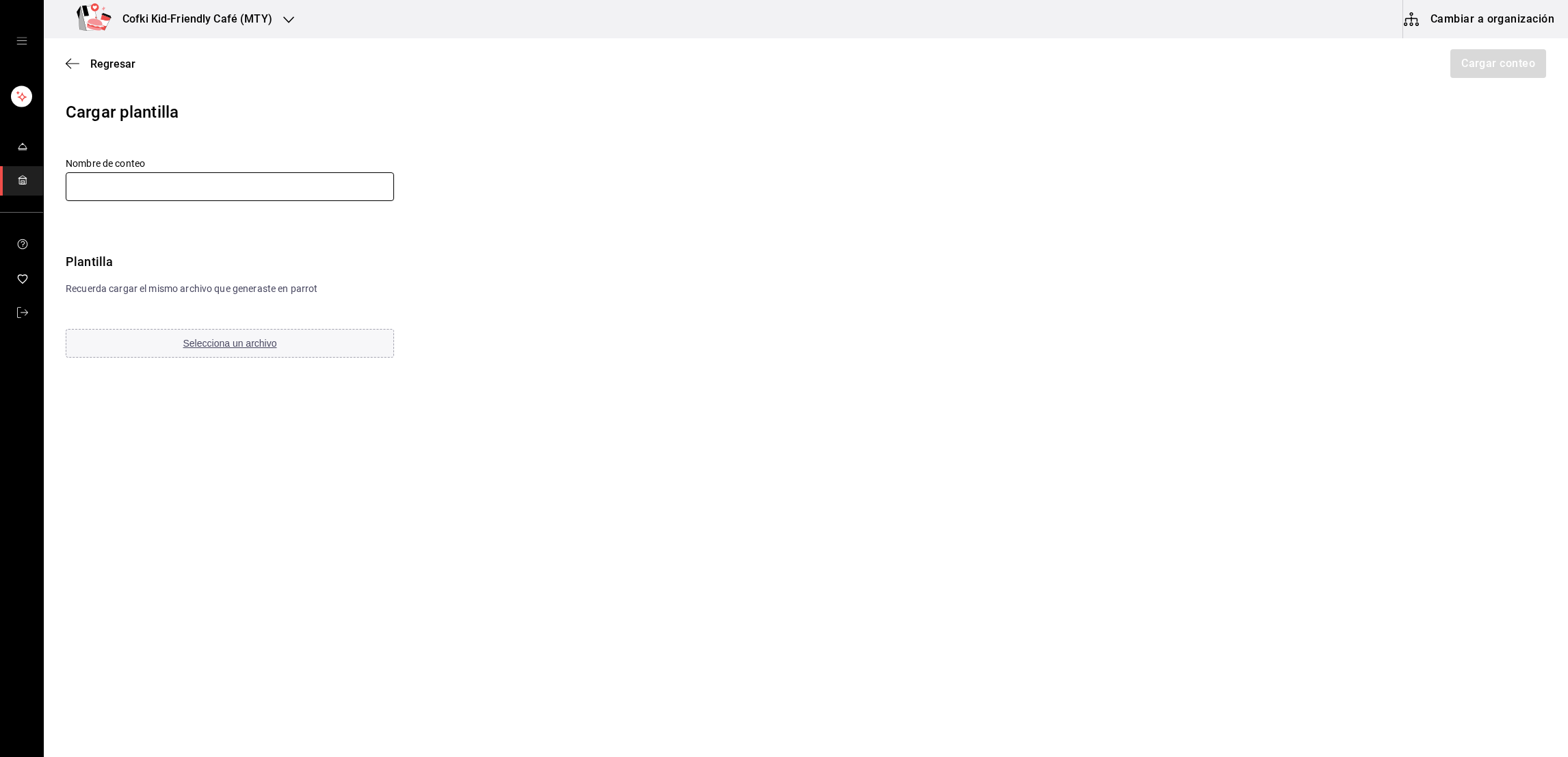
click at [358, 195] on input "text" at bounding box center [229, 187] width 328 height 29
type input "Cocina lacteos [DATE]"
click at [412, 219] on div "Nombre de conteo Cocina lacteos [DATE] Plantilla Recuerda cargar el mismo archi…" at bounding box center [382, 258] width 635 height 203
click at [246, 352] on button "Selecciona un archivo" at bounding box center [229, 343] width 328 height 29
click at [1506, 63] on button "Cargar conteo" at bounding box center [1497, 64] width 97 height 29
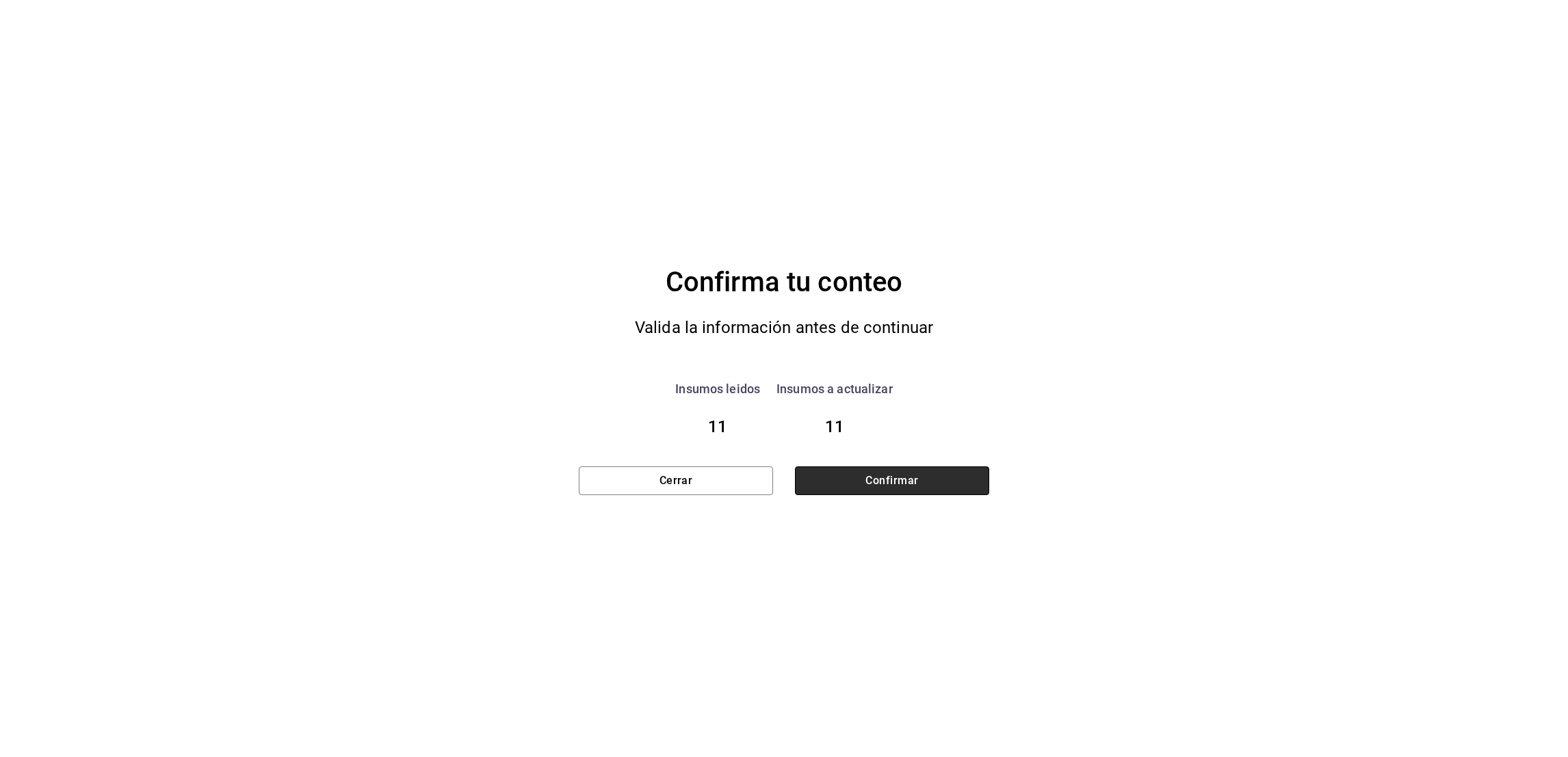
click at [897, 480] on button "Confirmar" at bounding box center [892, 481] width 195 height 29
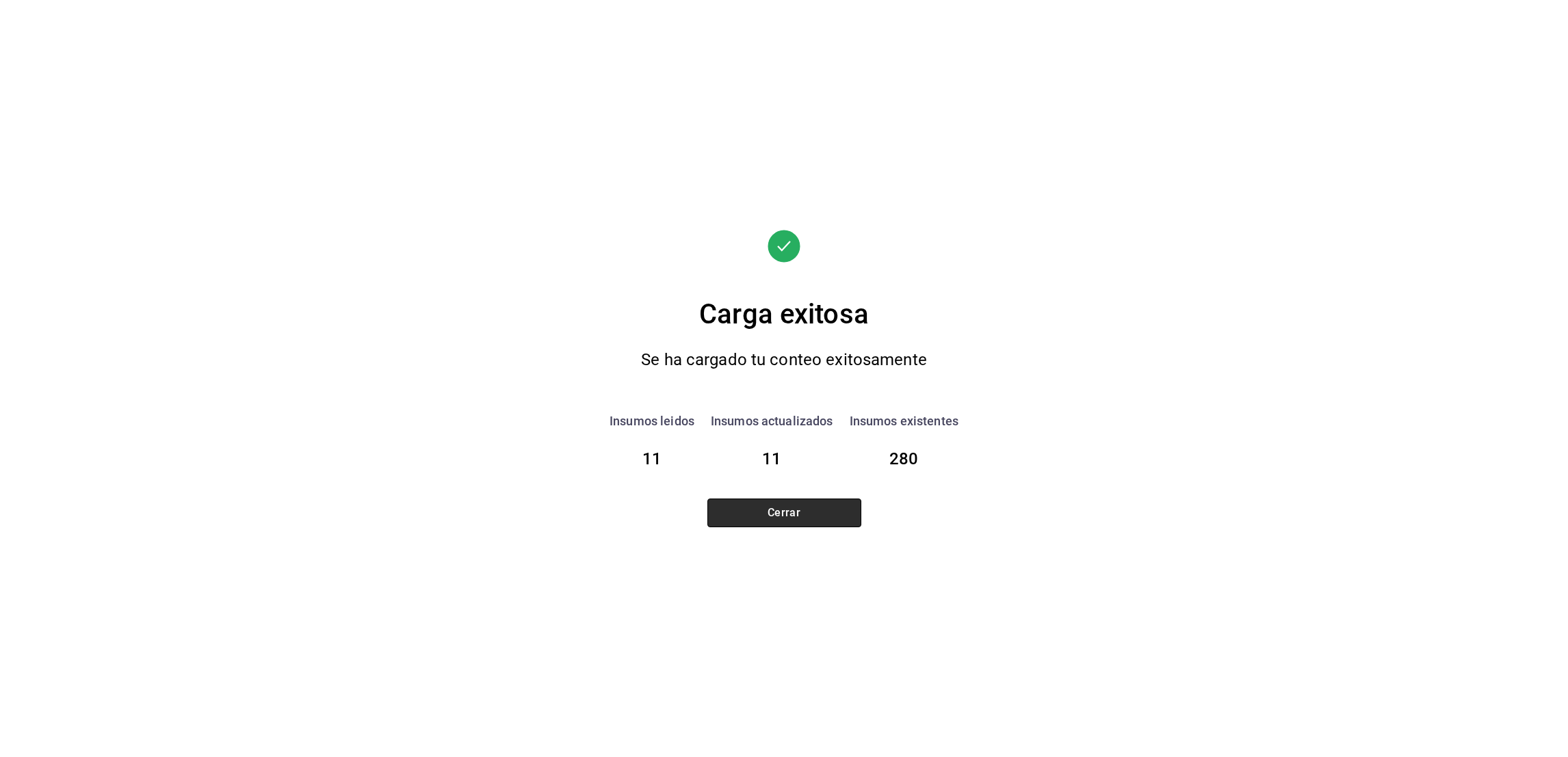
click at [820, 526] on button "Cerrar" at bounding box center [784, 513] width 154 height 29
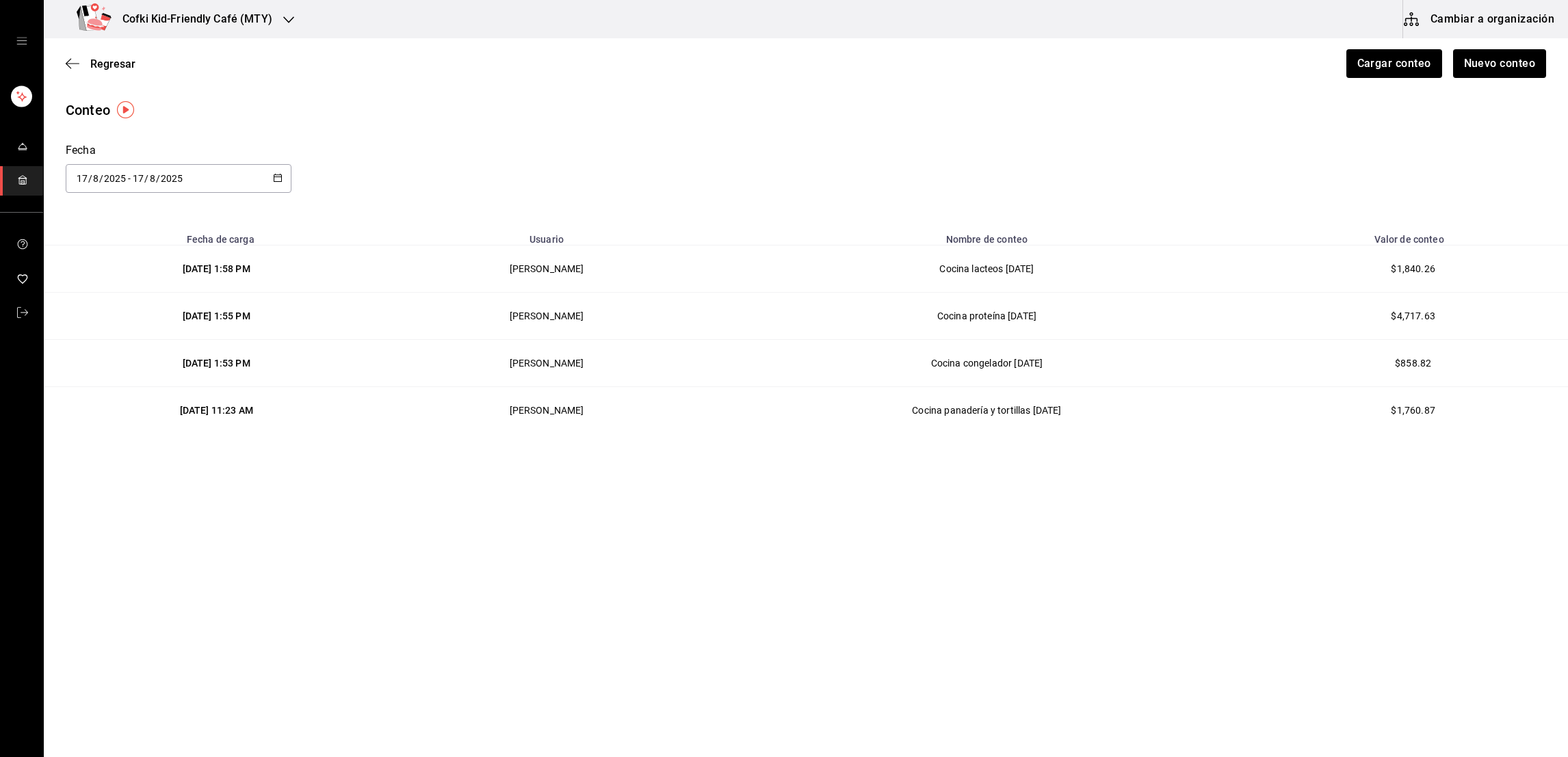
drag, startPoint x: 892, startPoint y: 508, endPoint x: 582, endPoint y: 128, distance: 490.4
click at [582, 128] on div "Conteo Fecha [DATE] [DATE] - [DATE] [DATE]" at bounding box center [805, 146] width 1524 height 93
click at [125, 62] on span "Regresar" at bounding box center [113, 64] width 45 height 13
